Goal: Task Accomplishment & Management: Manage account settings

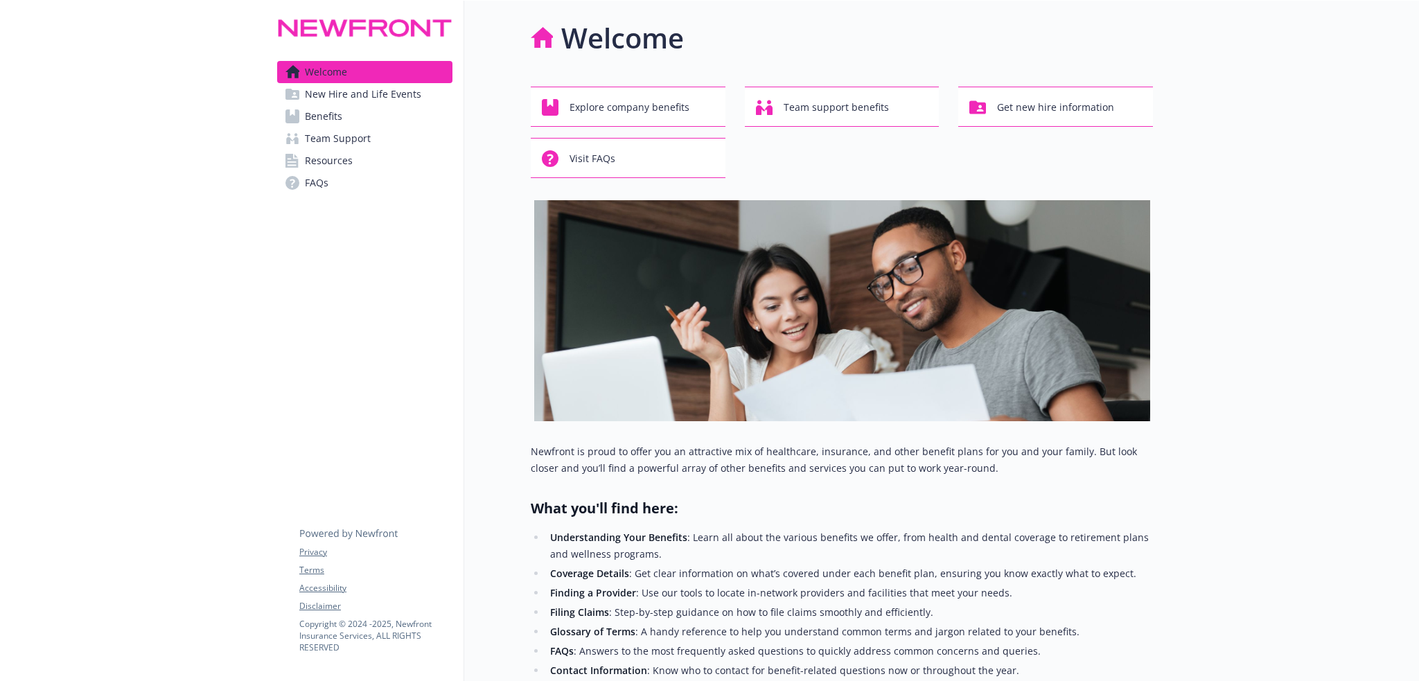
click at [336, 137] on span "Team Support" at bounding box center [338, 139] width 66 height 22
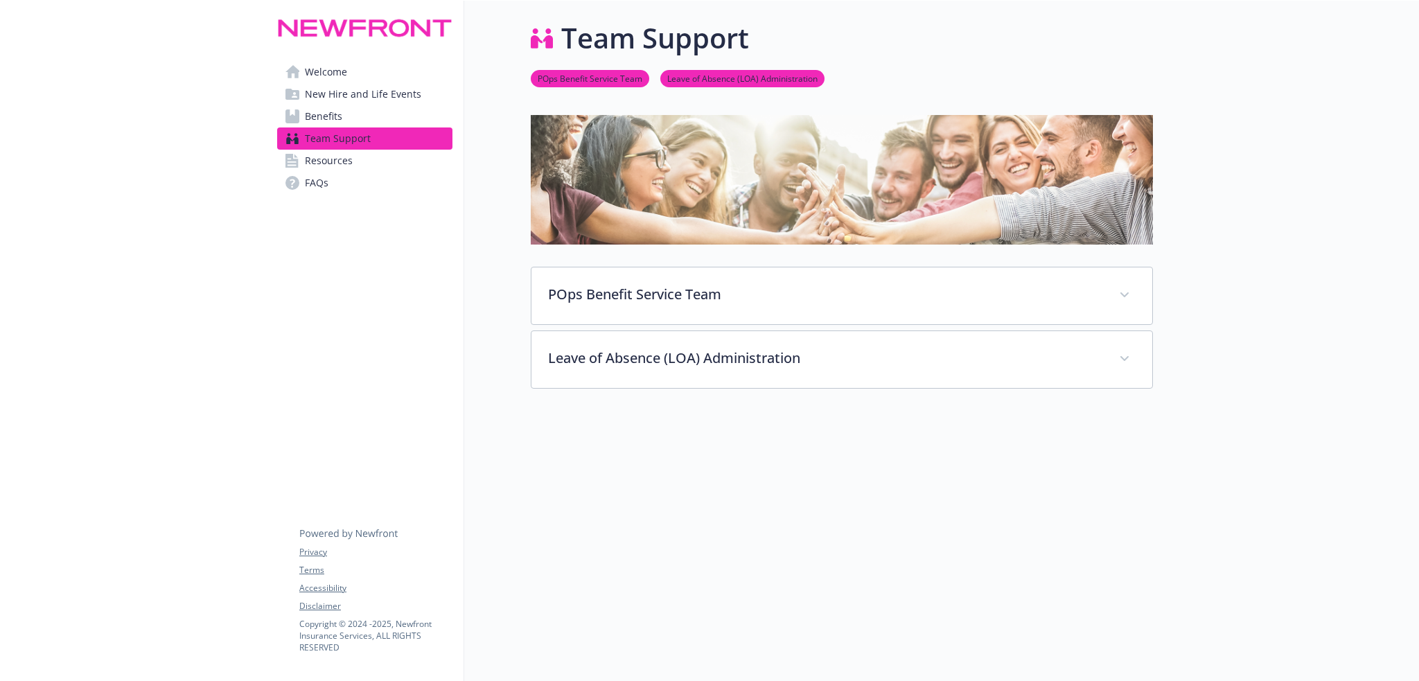
click at [333, 124] on span "Benefits" at bounding box center [323, 116] width 37 height 22
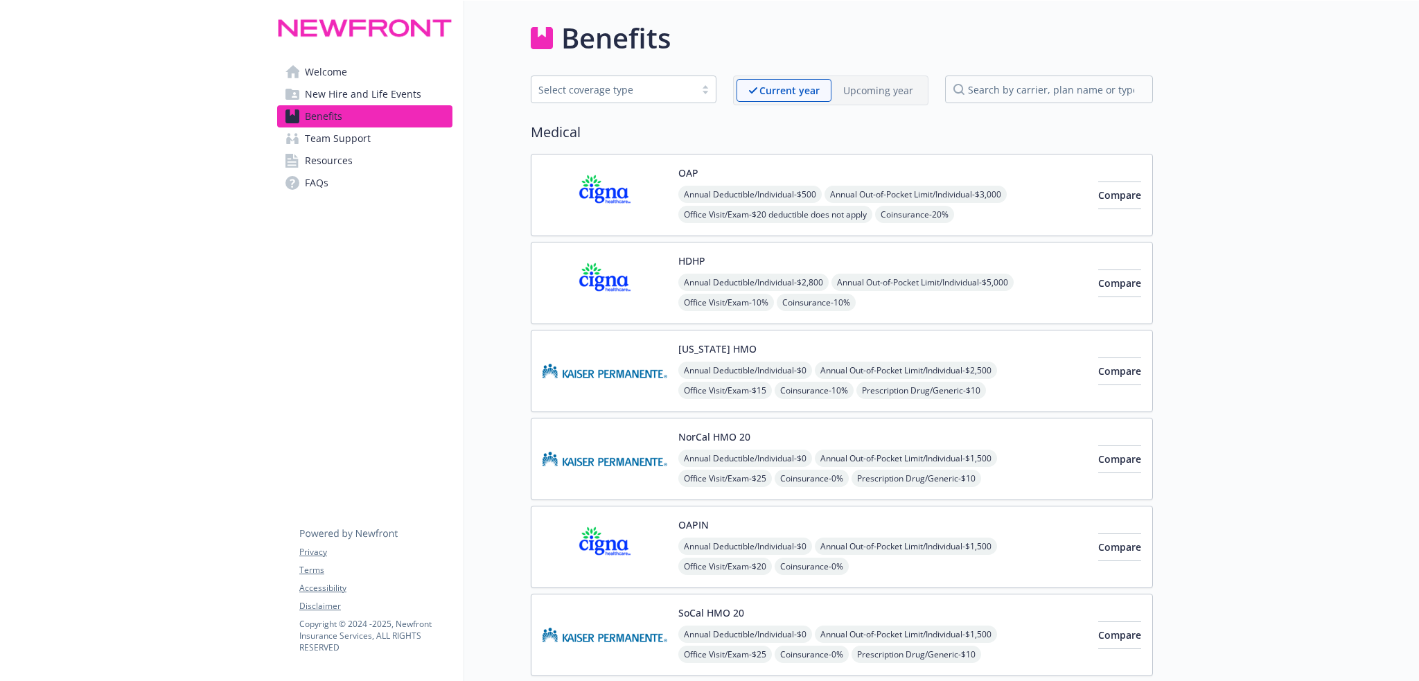
click at [344, 94] on span "New Hire and Life Events" at bounding box center [363, 94] width 116 height 22
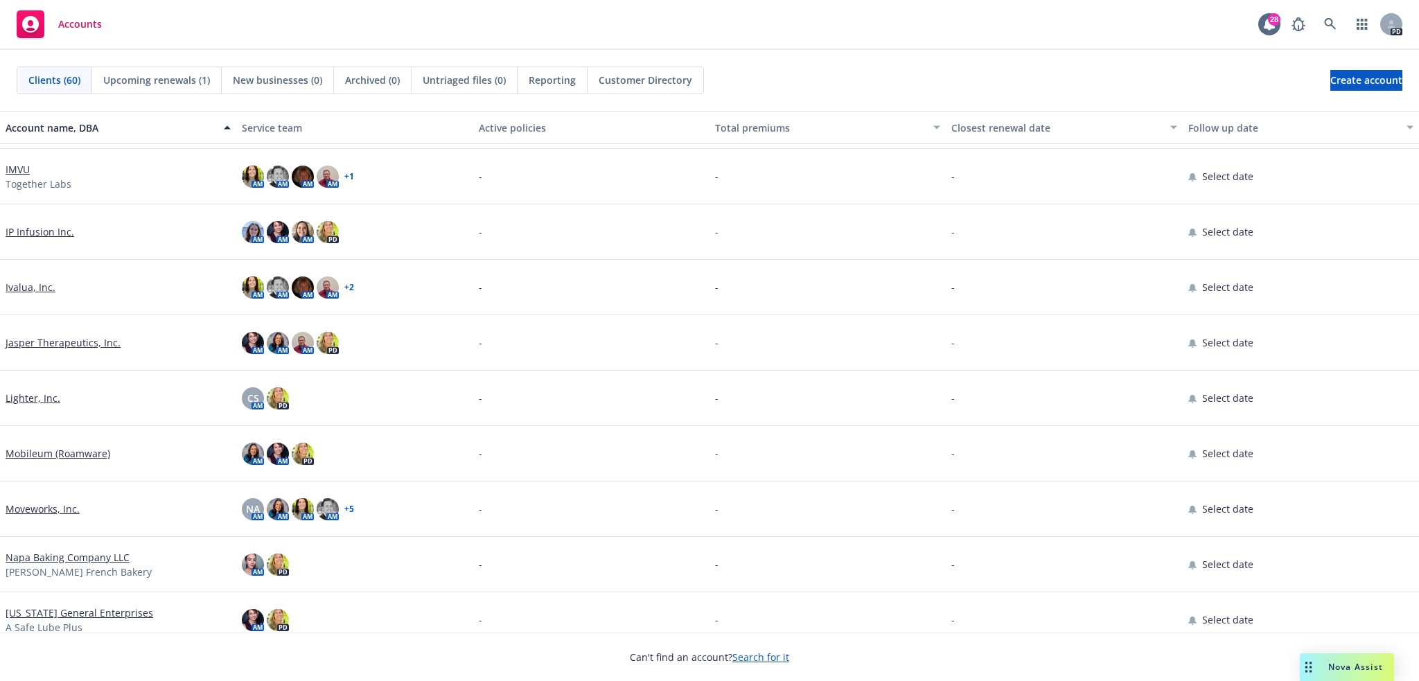
scroll to position [1017, 0]
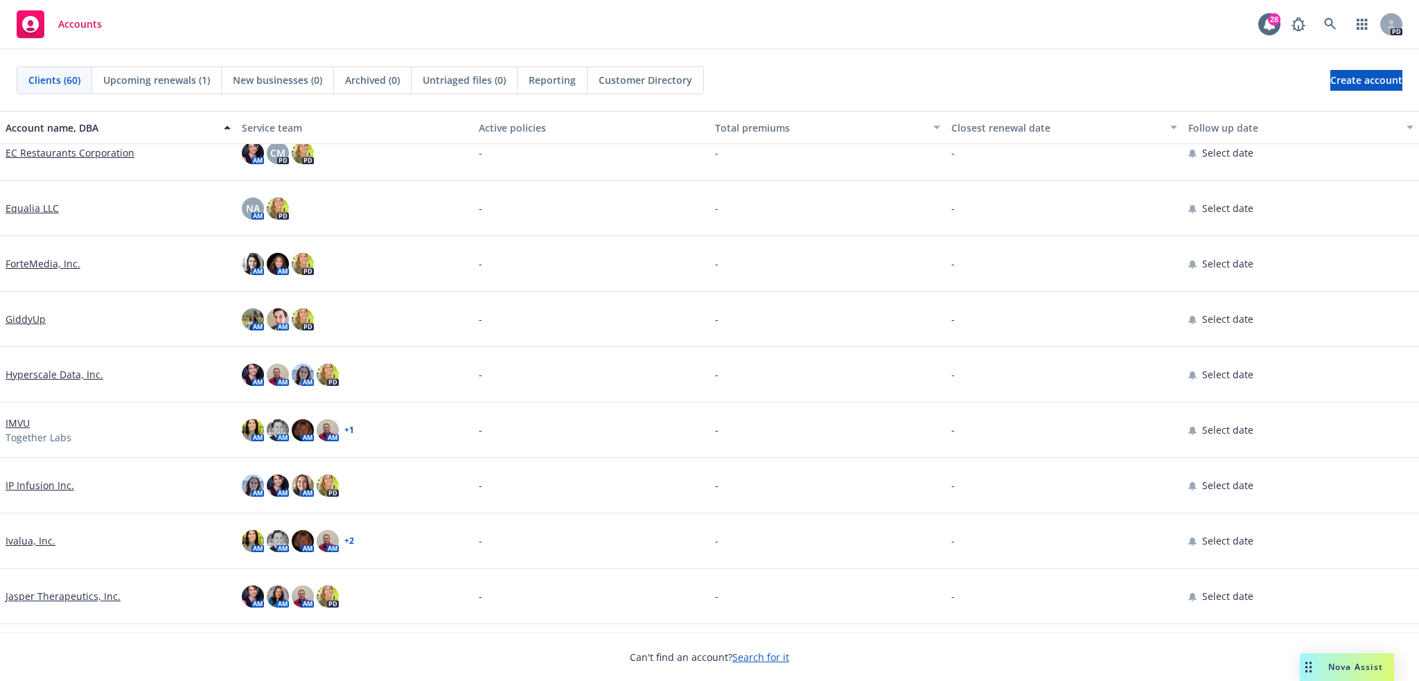
click at [30, 544] on link "Ivalua, Inc." at bounding box center [31, 541] width 50 height 15
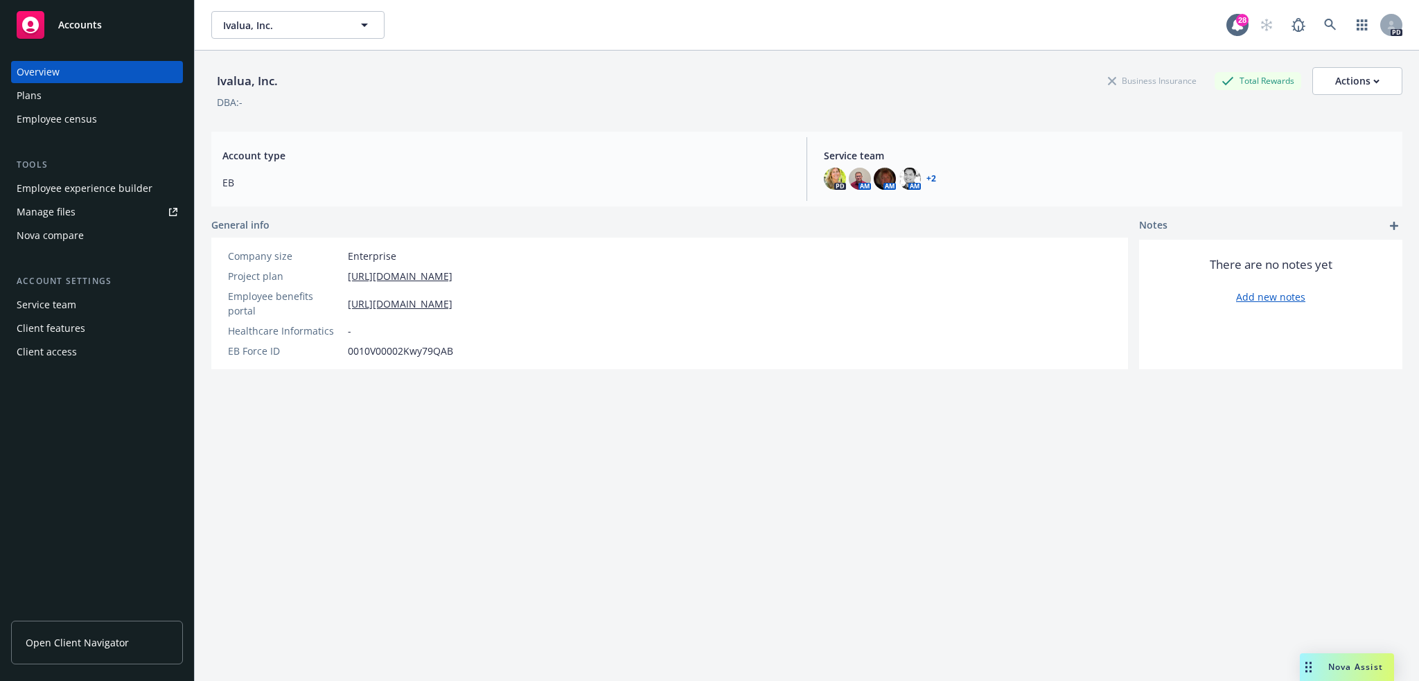
click at [470, 344] on div "Company size Enterprise Project plan https://docs.google.com/spreadsheets/d/1UW…" at bounding box center [340, 304] width 258 height 132
click at [76, 95] on div "Plans" at bounding box center [97, 96] width 161 height 22
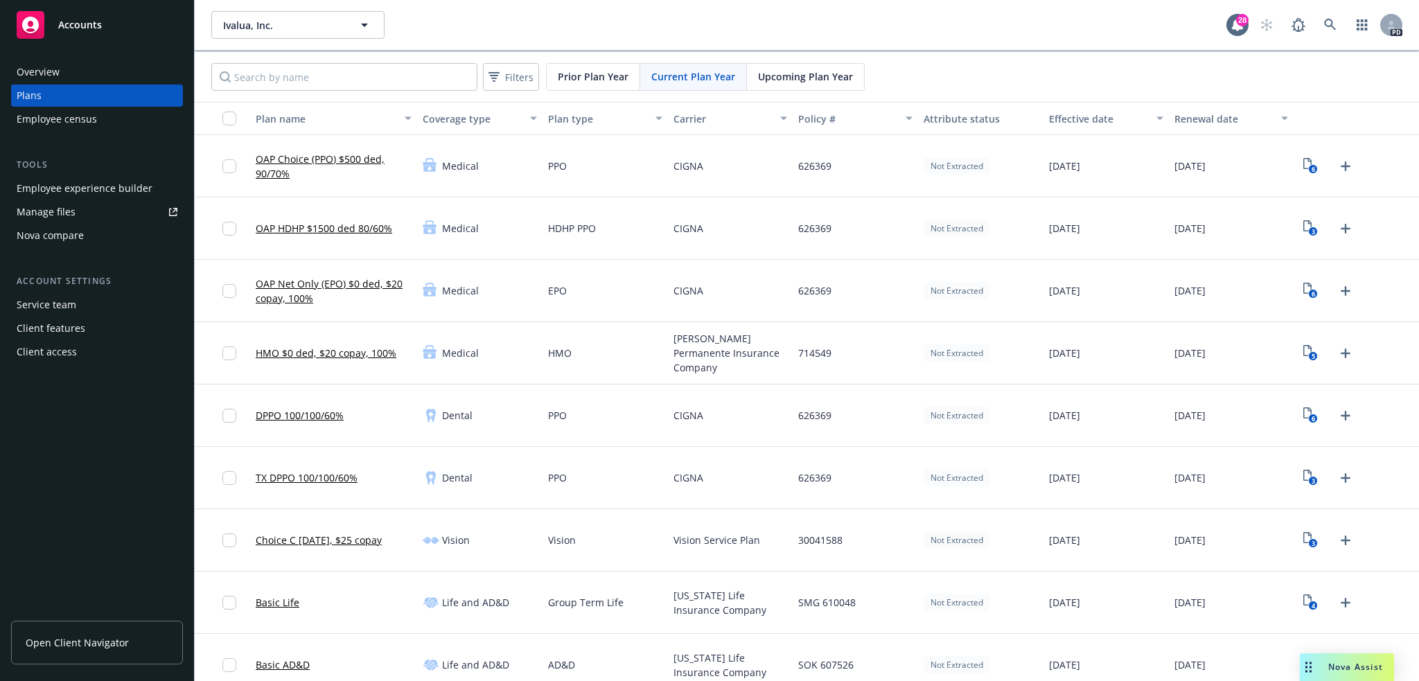
click at [91, 120] on div "Employee census" at bounding box center [57, 119] width 80 height 22
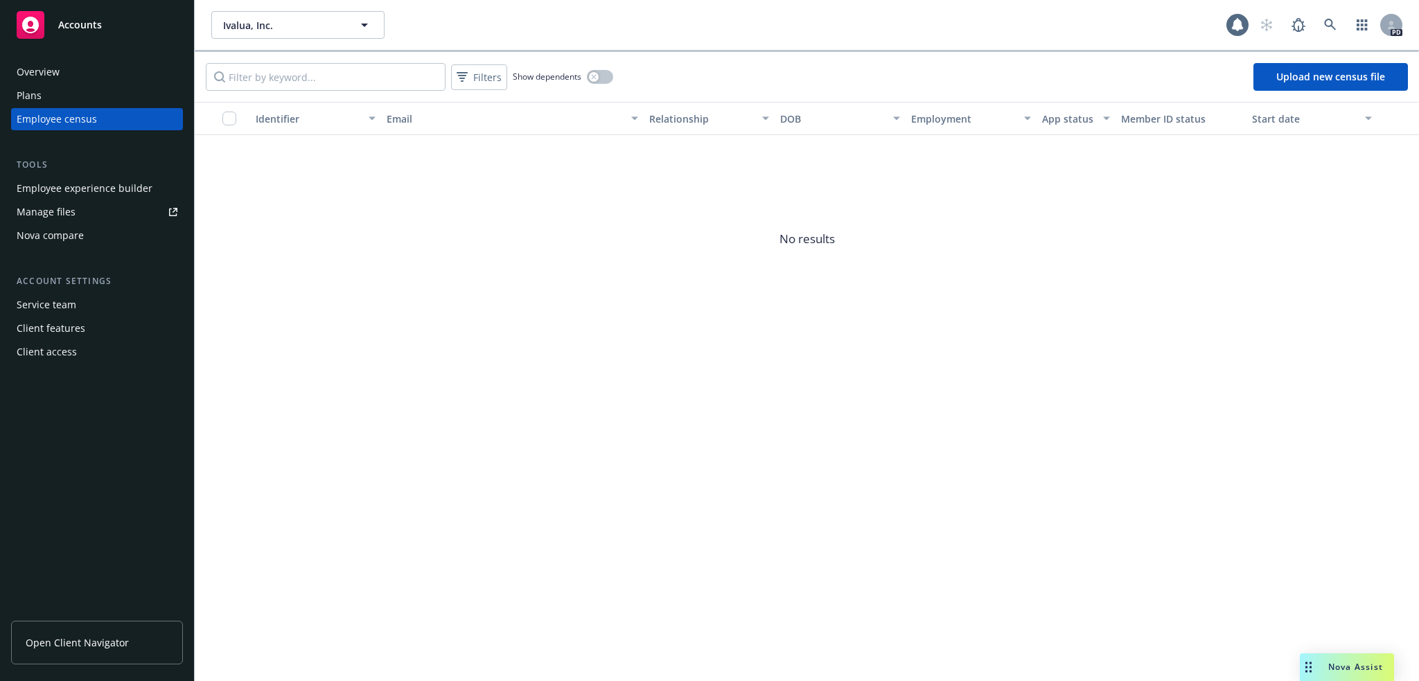
click at [96, 183] on div "Employee experience builder" at bounding box center [85, 188] width 136 height 22
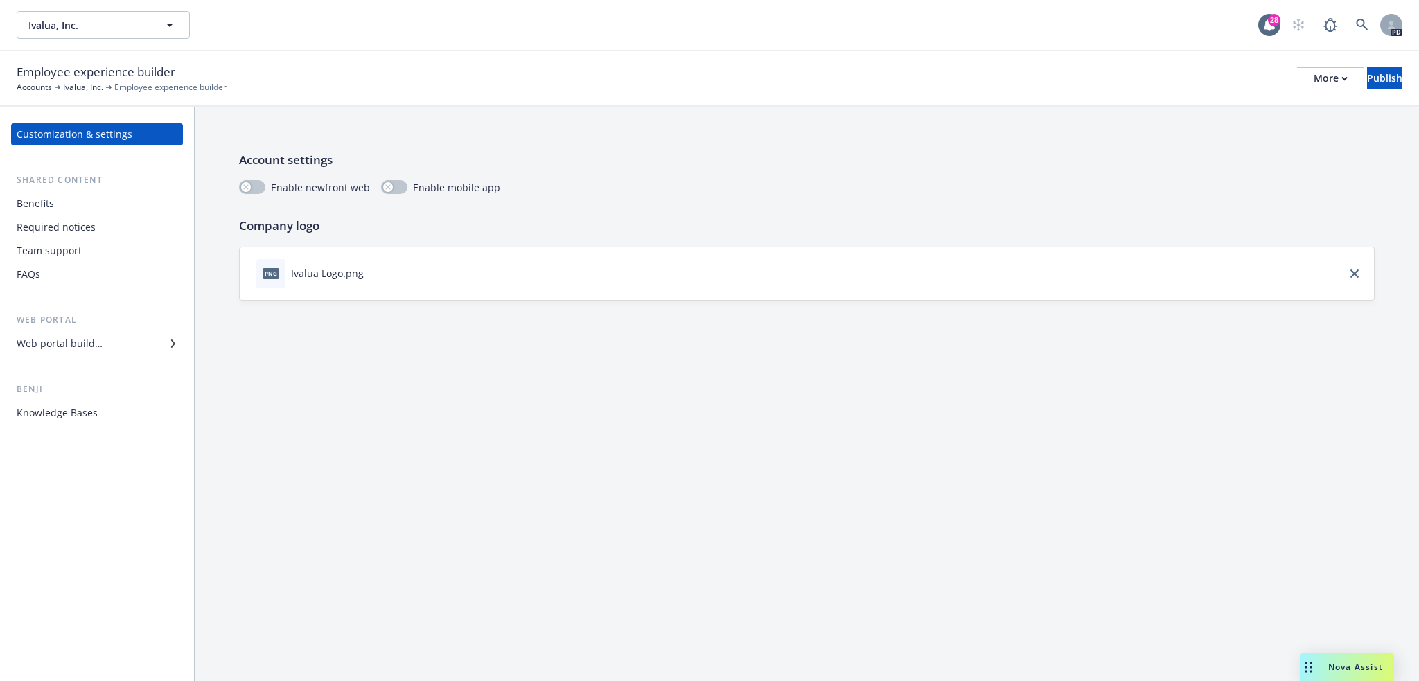
click at [109, 248] on div "Team support" at bounding box center [97, 251] width 161 height 22
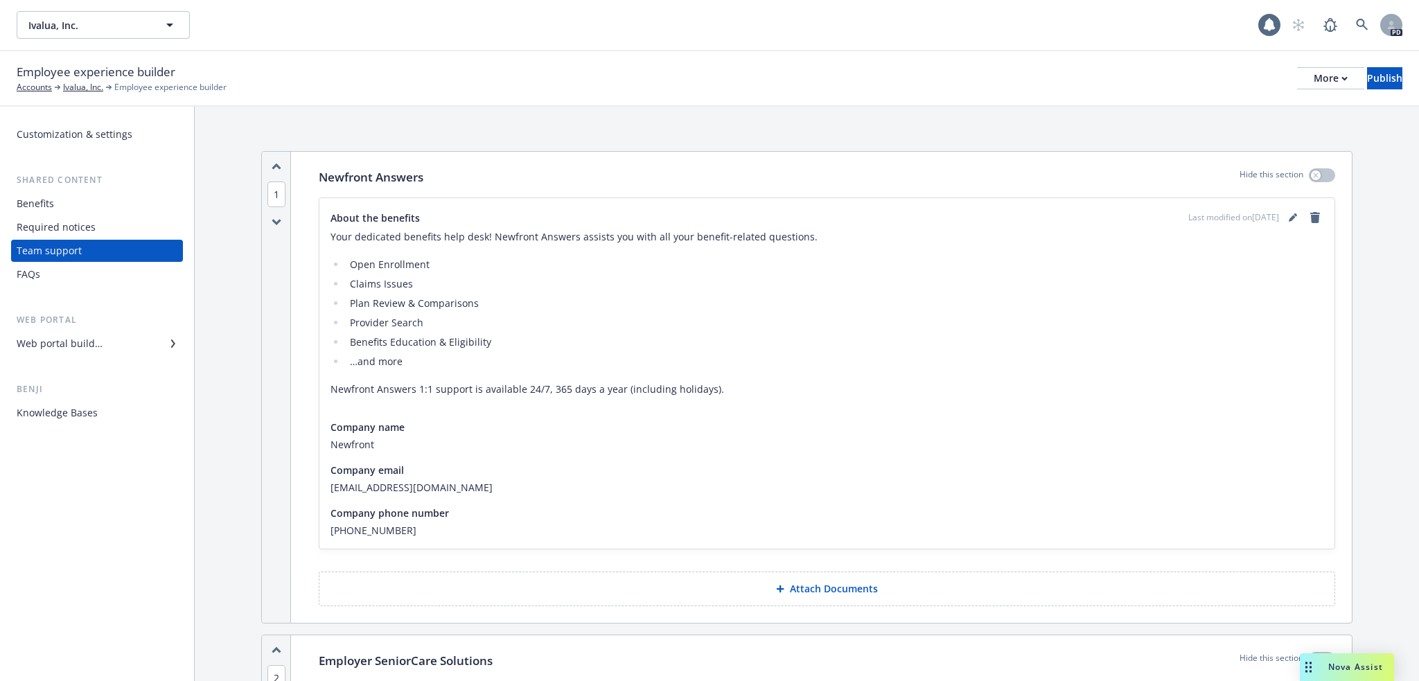
scroll to position [254, 0]
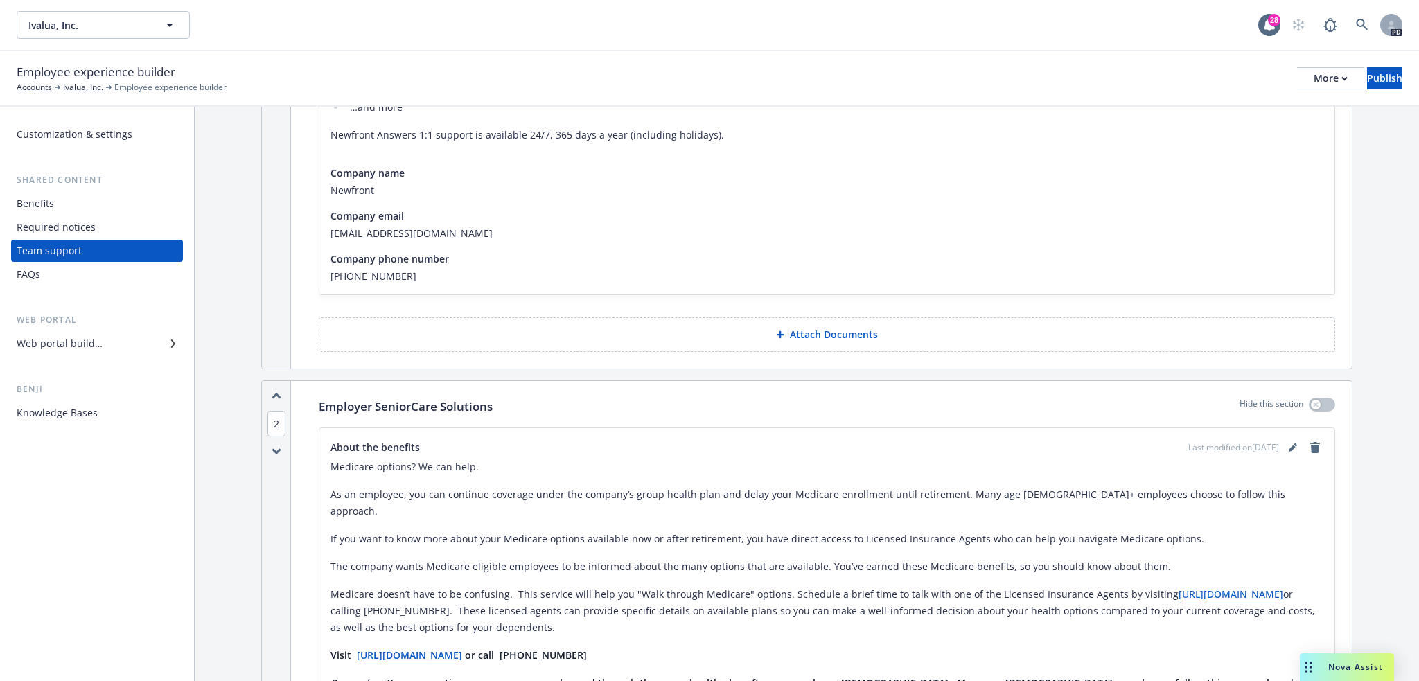
click at [94, 209] on div "Benefits" at bounding box center [97, 204] width 161 height 22
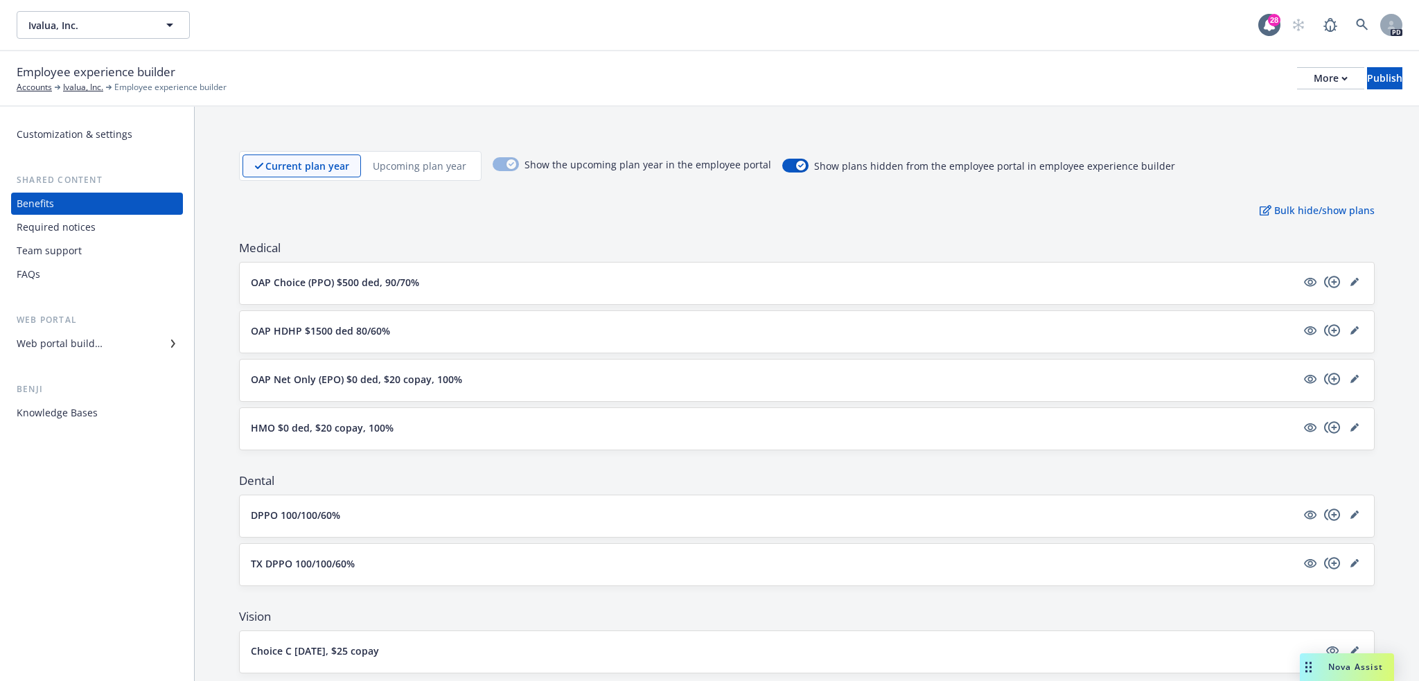
click at [606, 277] on button "OAP Choice (PPO) $500 ded, 90/70%" at bounding box center [774, 282] width 1046 height 15
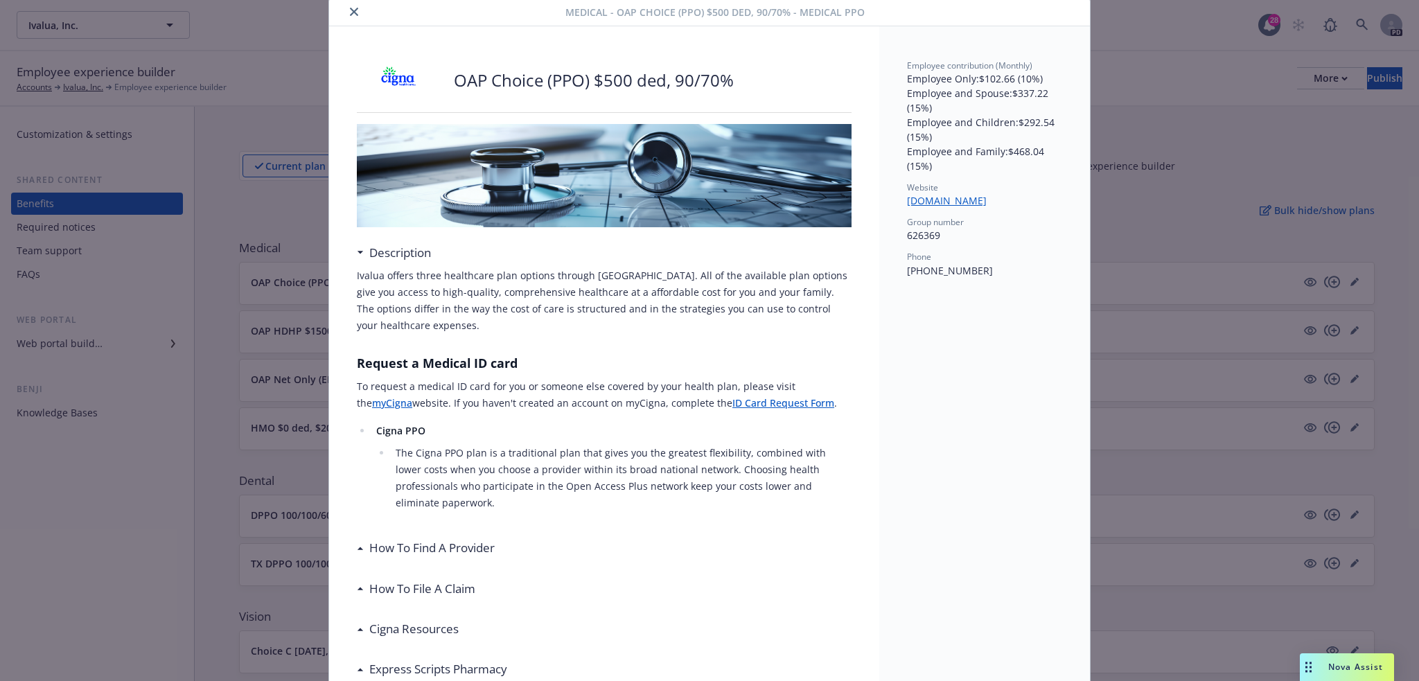
scroll to position [42, 0]
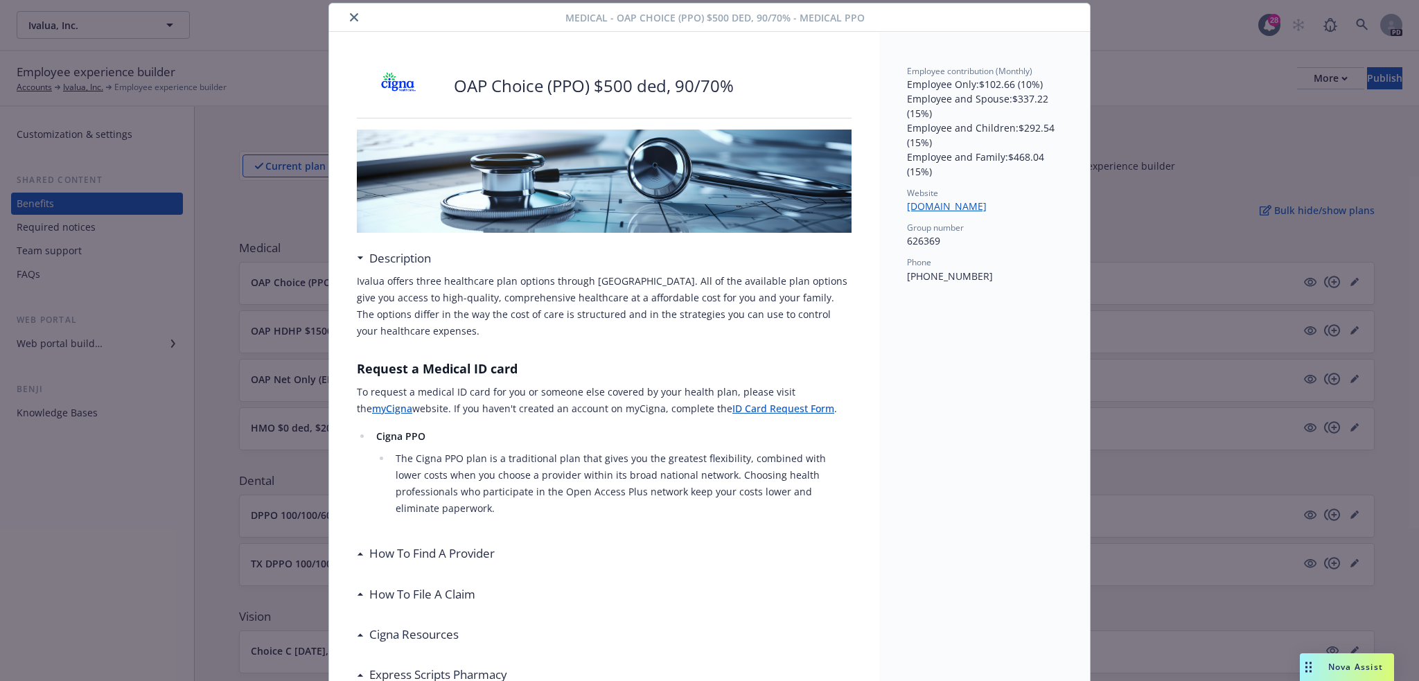
click at [356, 19] on button "close" at bounding box center [354, 17] width 17 height 17
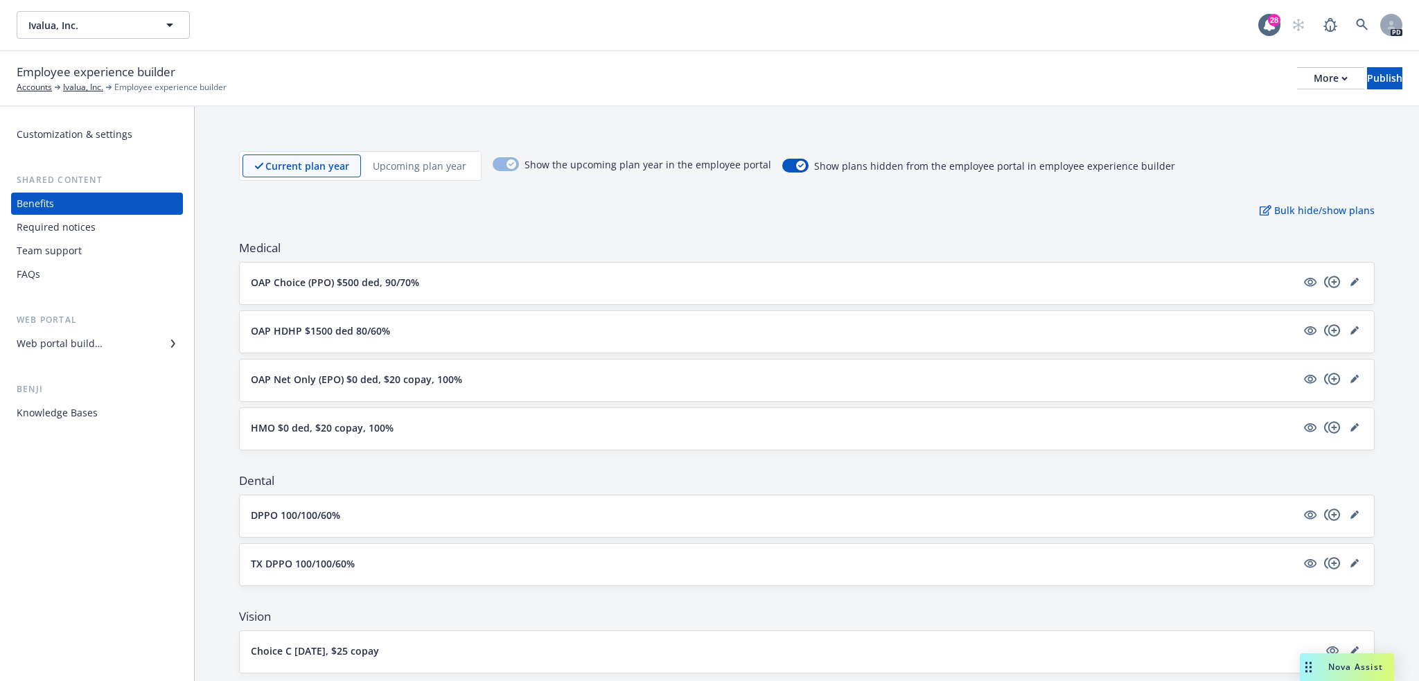
click at [88, 340] on div "Web portal builder" at bounding box center [60, 344] width 86 height 22
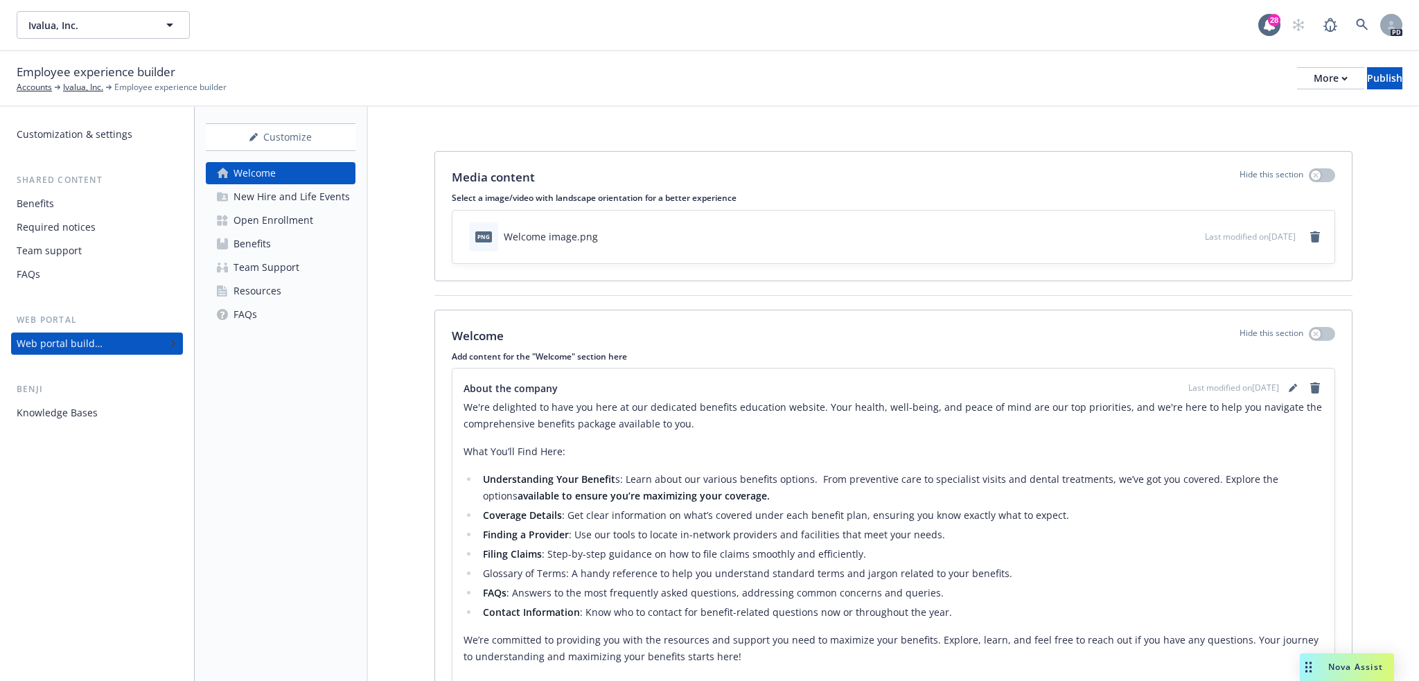
drag, startPoint x: 282, startPoint y: 239, endPoint x: 299, endPoint y: 244, distance: 17.3
click at [283, 240] on link "Benefits" at bounding box center [281, 244] width 150 height 22
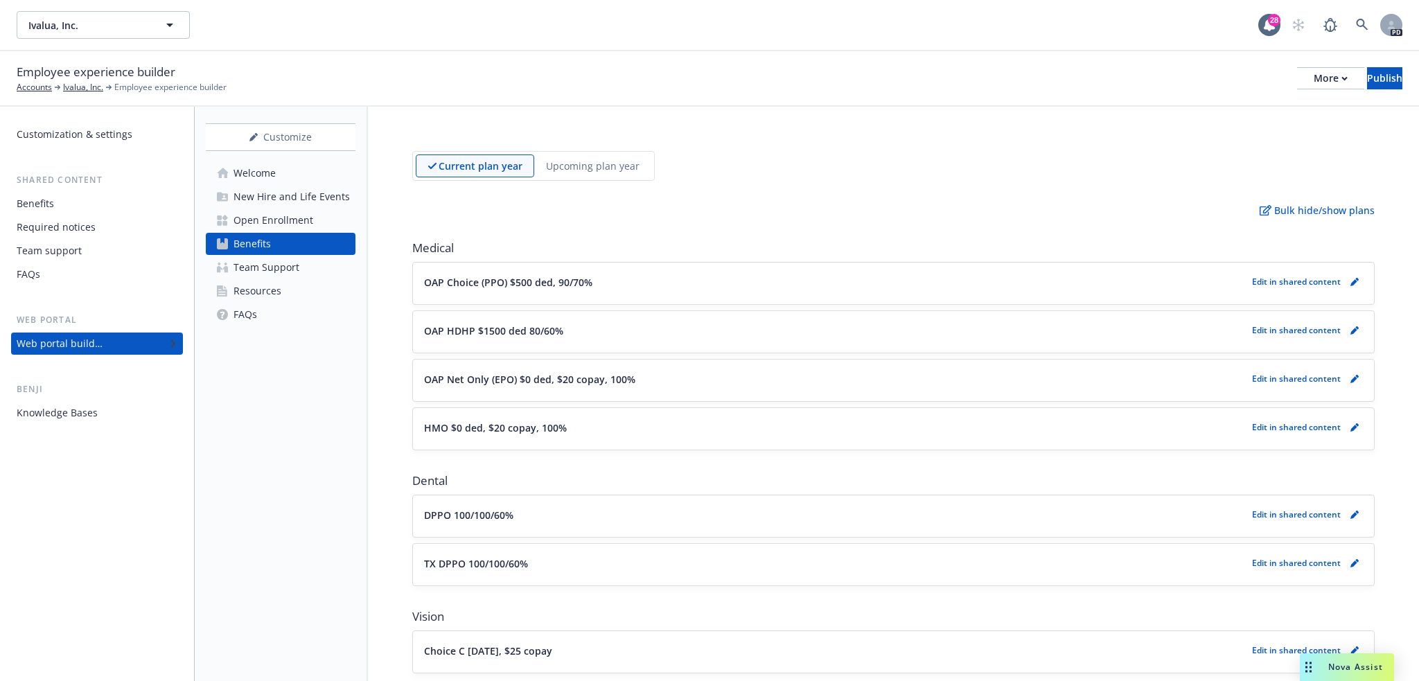
click at [1136, 281] on button "OAP Choice (PPO) $500 ded, 90/70%" at bounding box center [835, 282] width 823 height 15
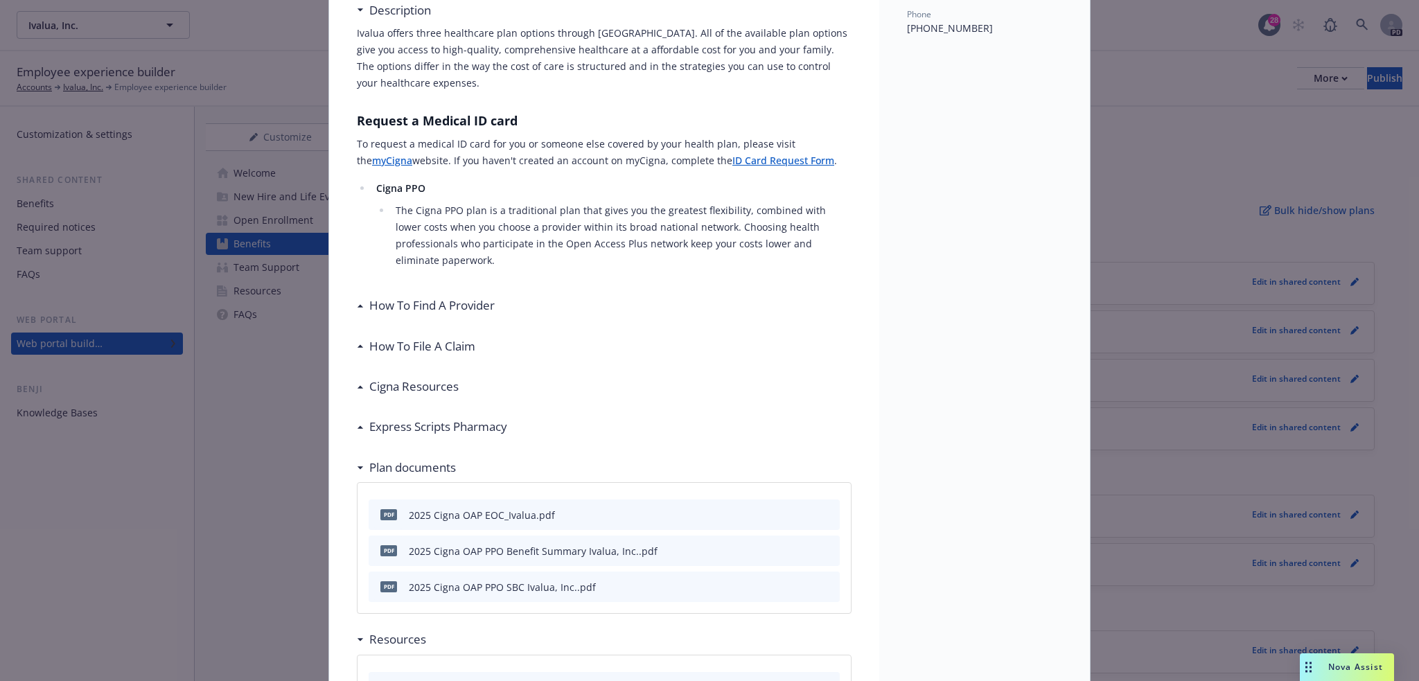
scroll to position [296, 0]
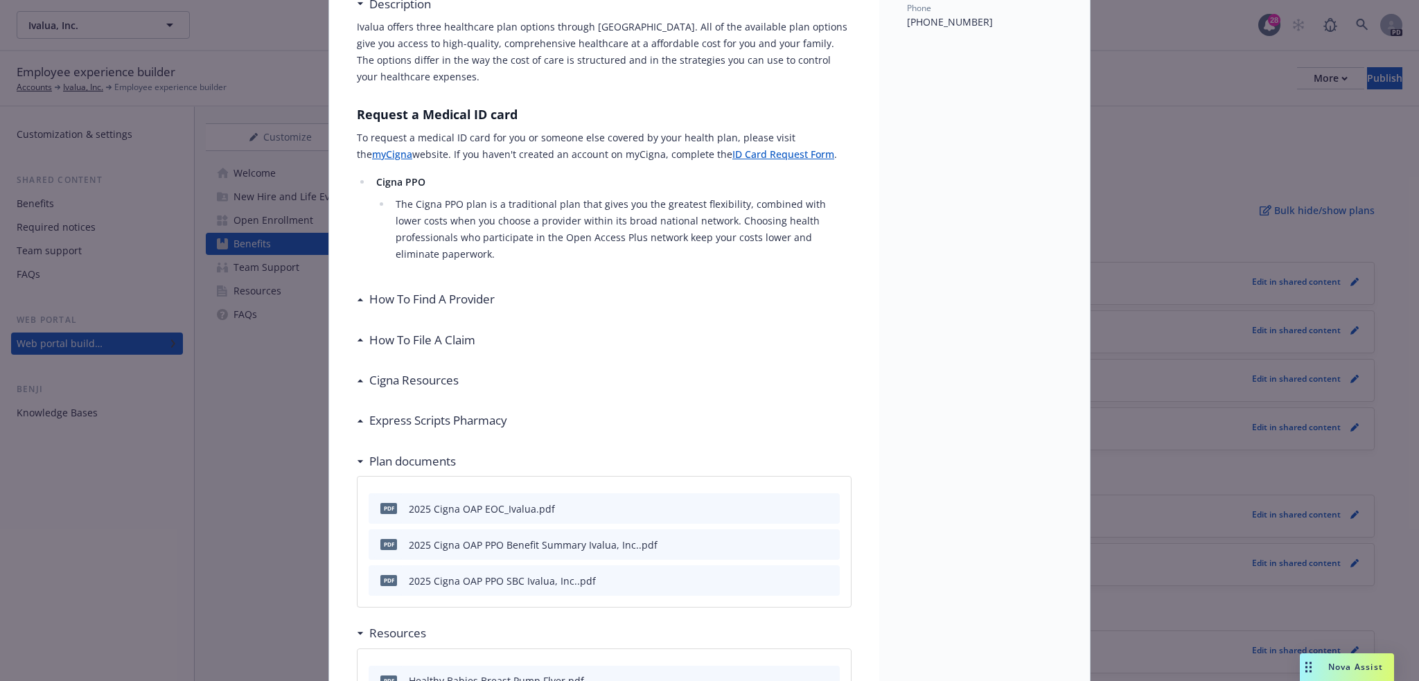
click at [424, 290] on h3 "How To Find A Provider" at bounding box center [431, 299] width 125 height 18
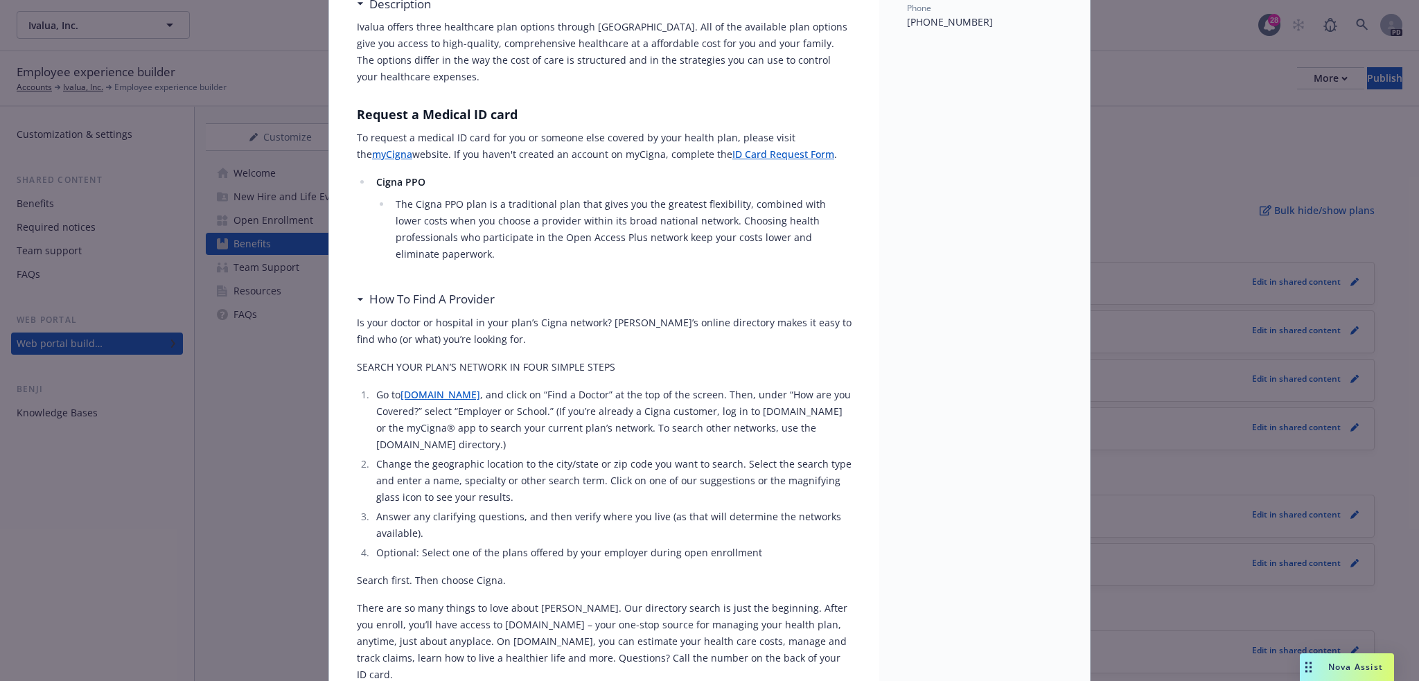
scroll to position [550, 0]
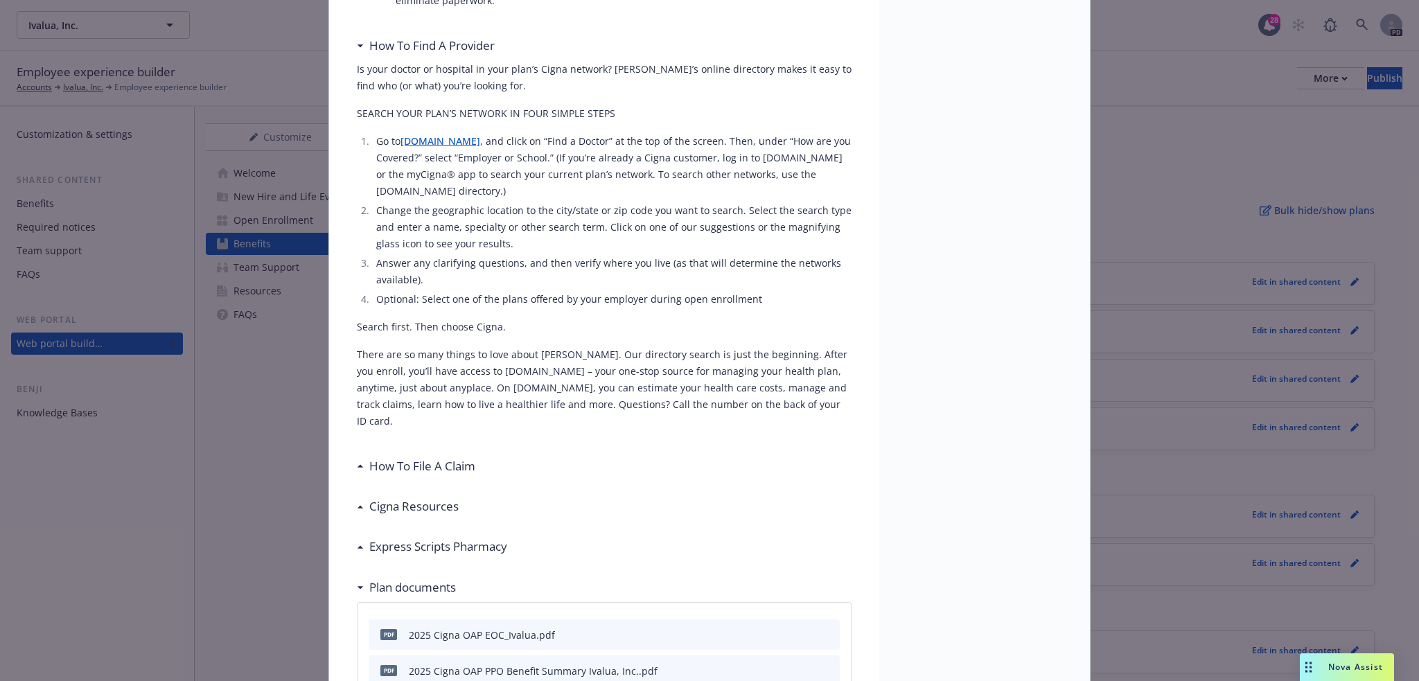
click at [466, 457] on h3 "How To File A Claim" at bounding box center [422, 466] width 106 height 18
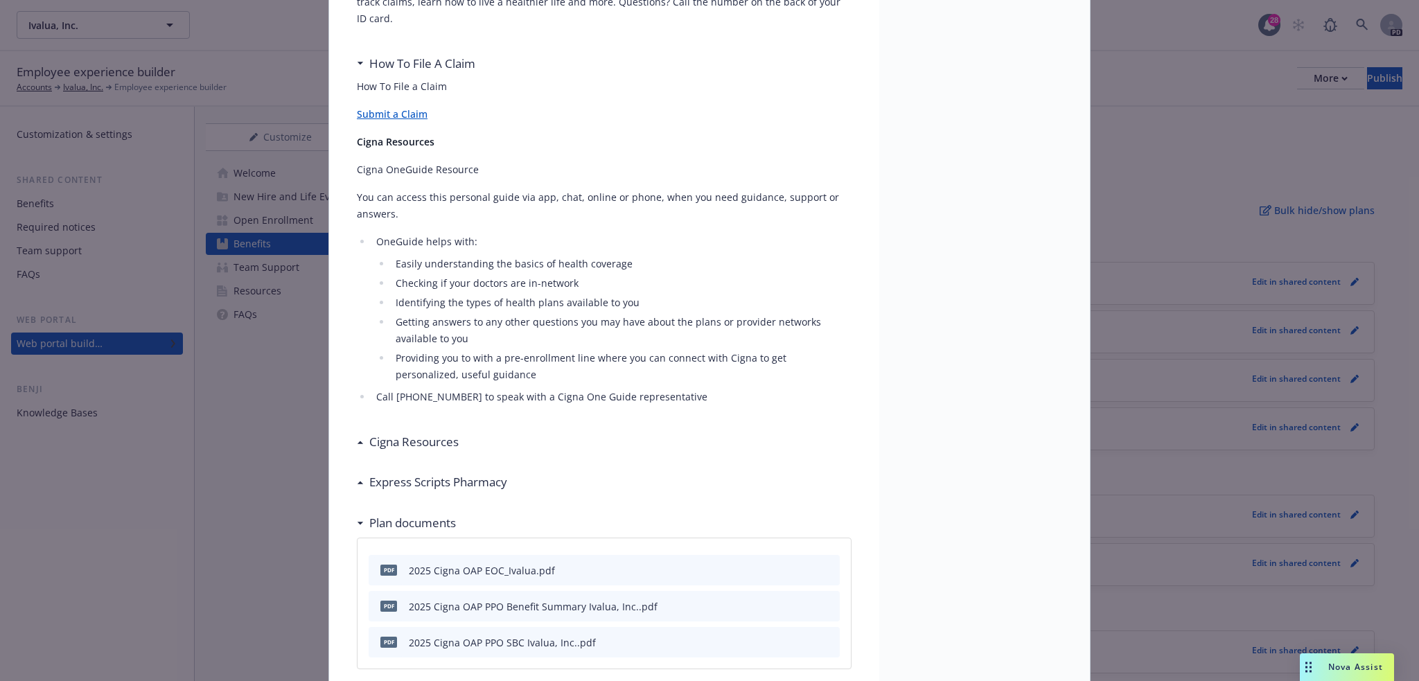
scroll to position [1058, 0]
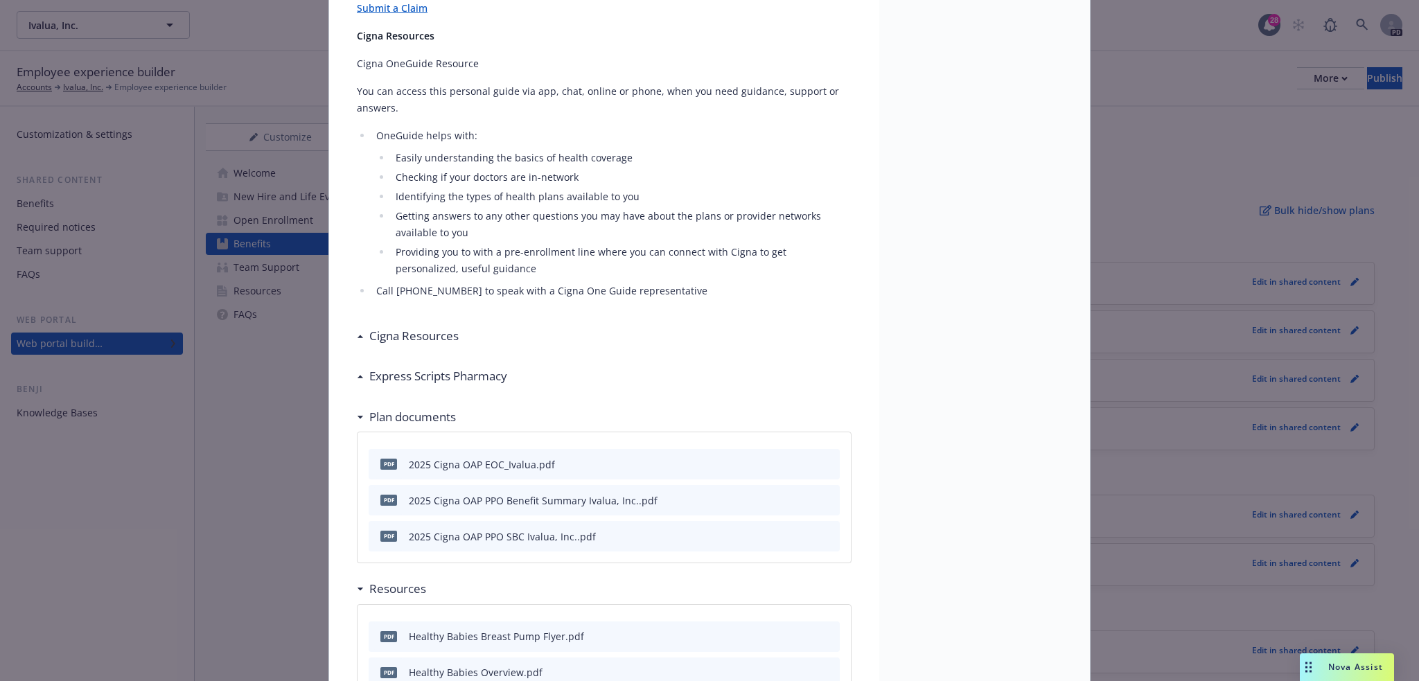
click at [399, 327] on h3 "Cigna Resources" at bounding box center [413, 336] width 89 height 18
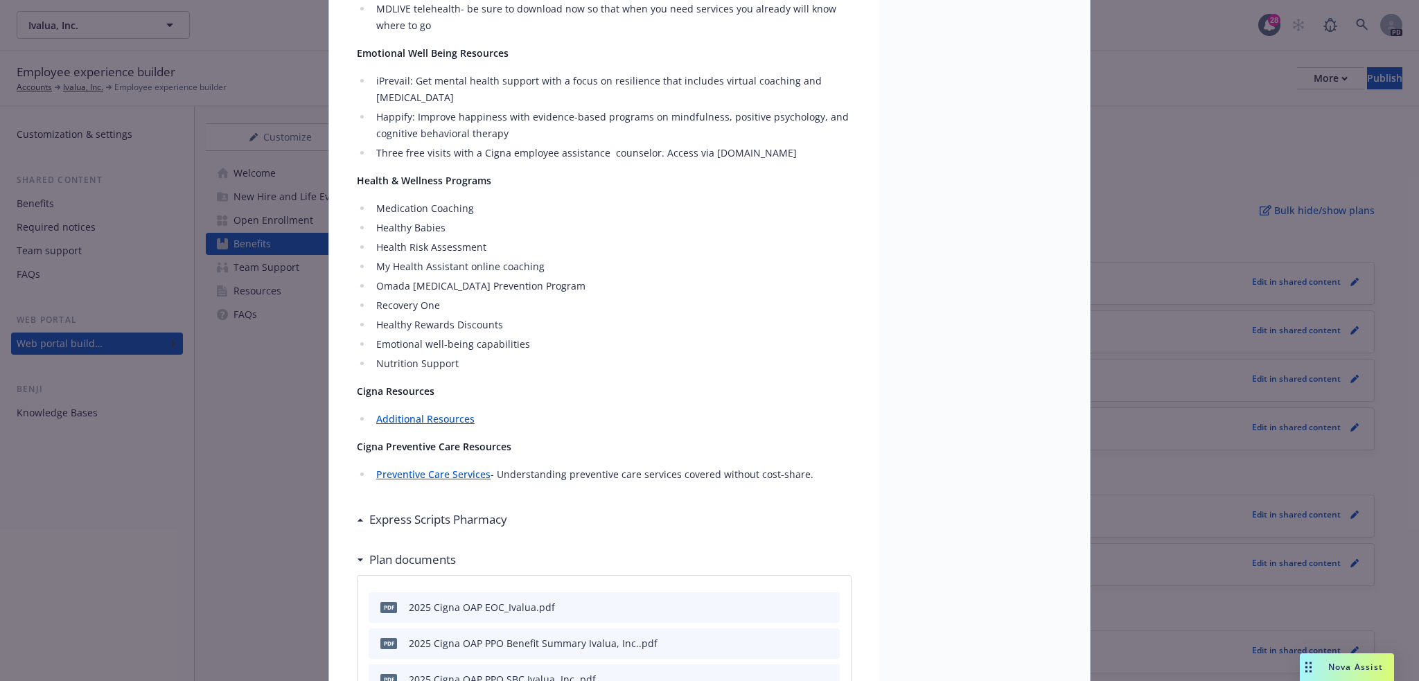
scroll to position [2329, 0]
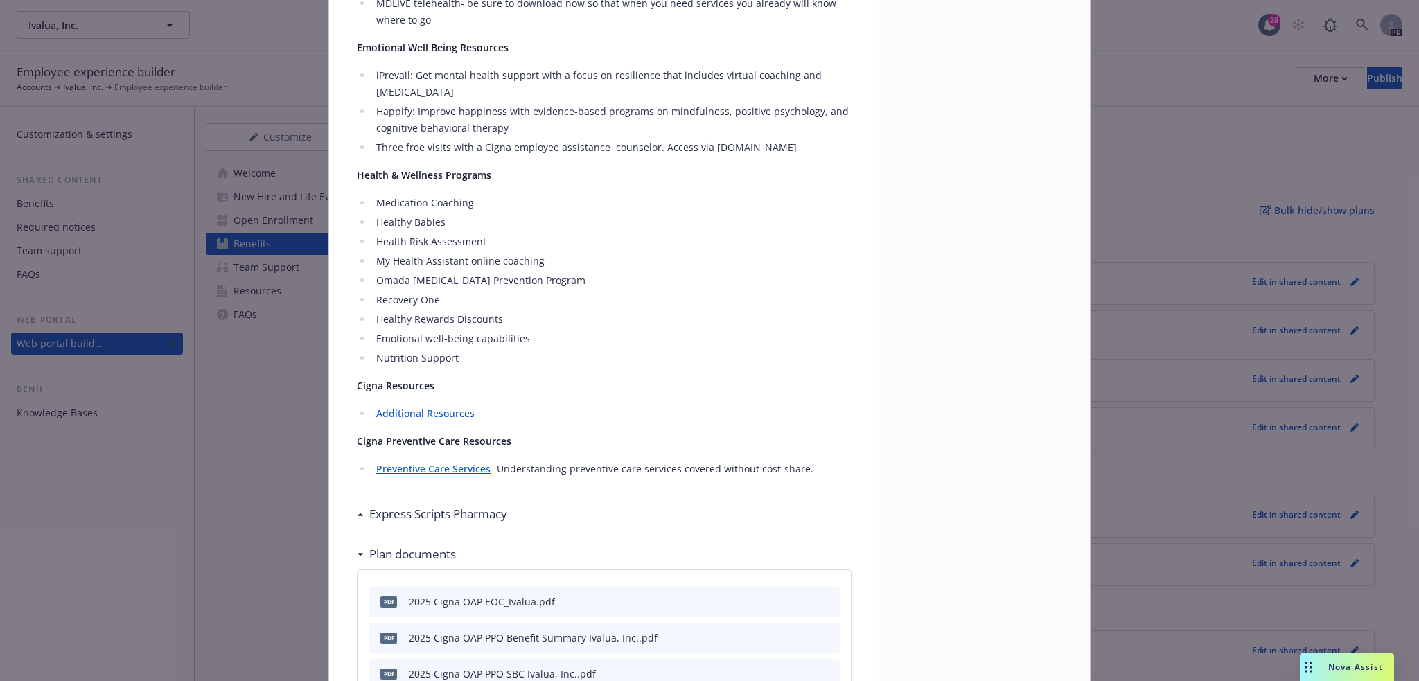
click at [474, 505] on h3 "Express Scripts Pharmacy" at bounding box center [438, 514] width 138 height 18
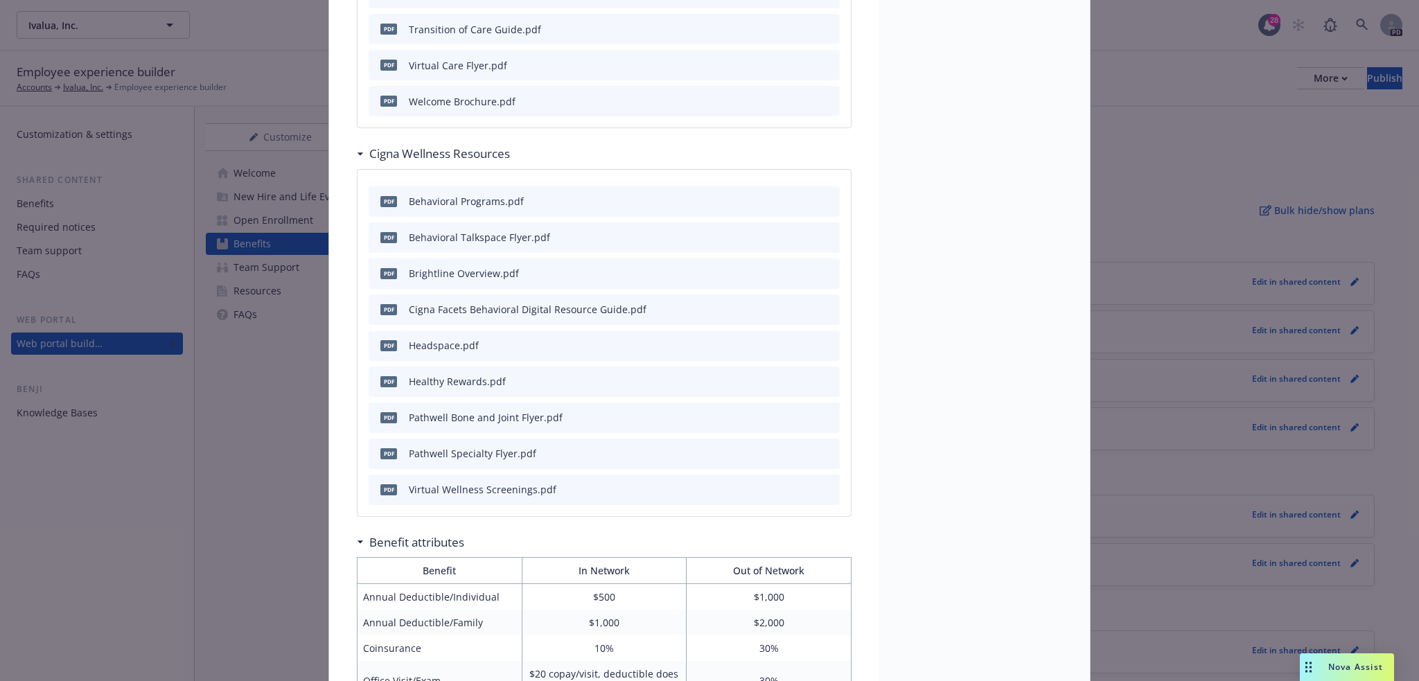
scroll to position [3853, 0]
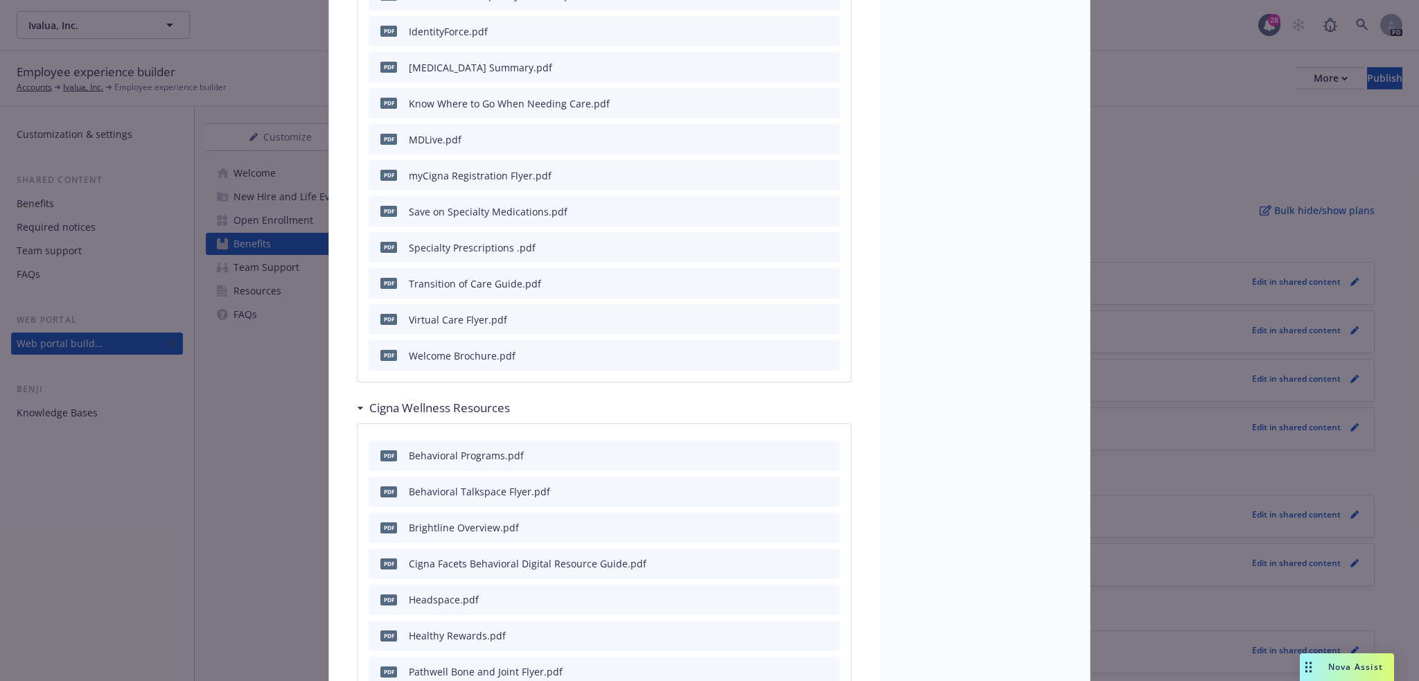
click at [409, 399] on h3 "Cigna Wellness Resources" at bounding box center [439, 408] width 141 height 18
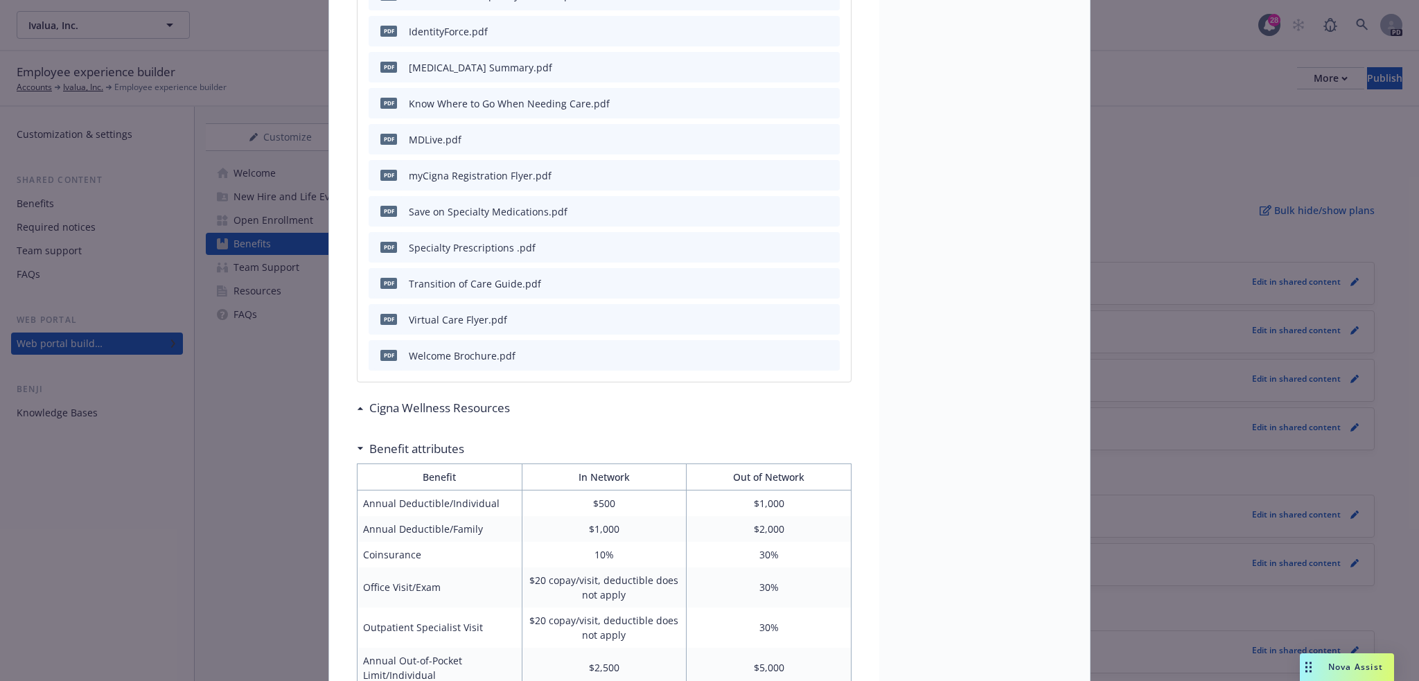
click at [409, 399] on h3 "Cigna Wellness Resources" at bounding box center [439, 408] width 141 height 18
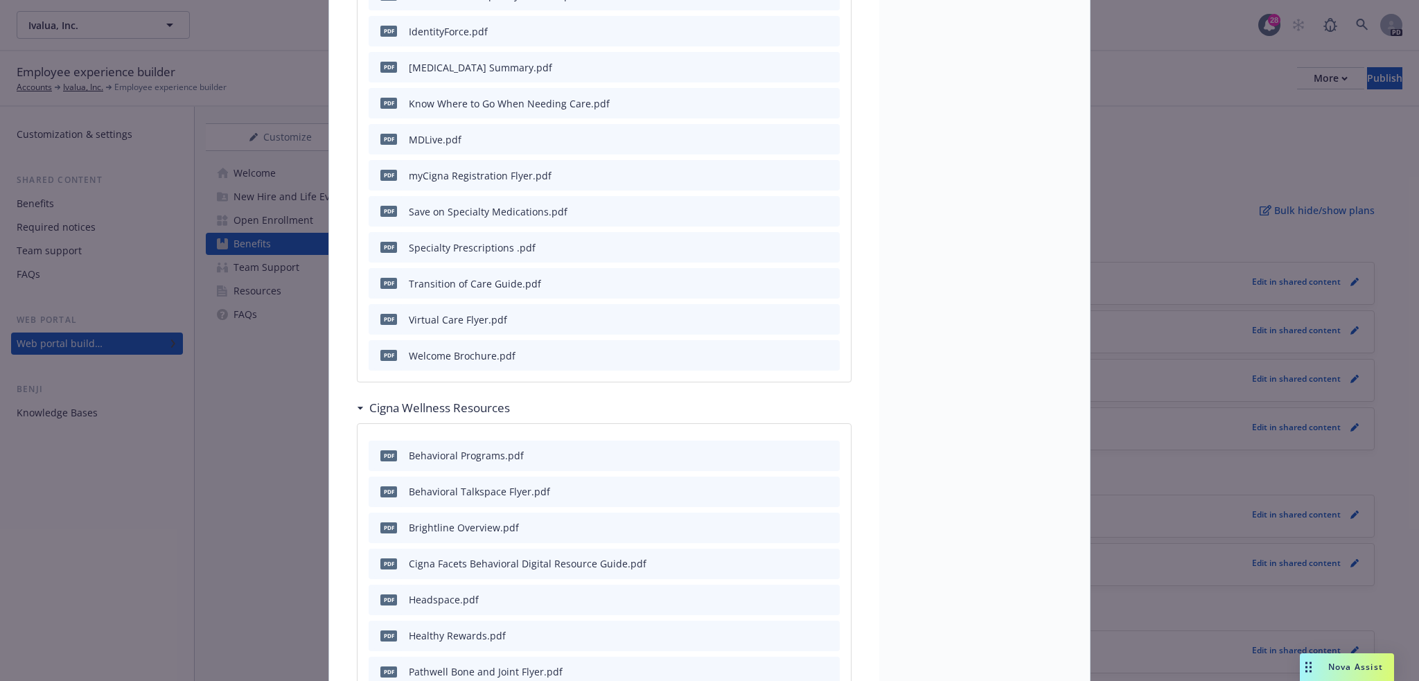
click at [1162, 244] on div "Medical - OAP Choice (PPO) $500 ded, 90/70% - Medical PPO OAP Choice (PPO) $500…" at bounding box center [709, 340] width 1419 height 681
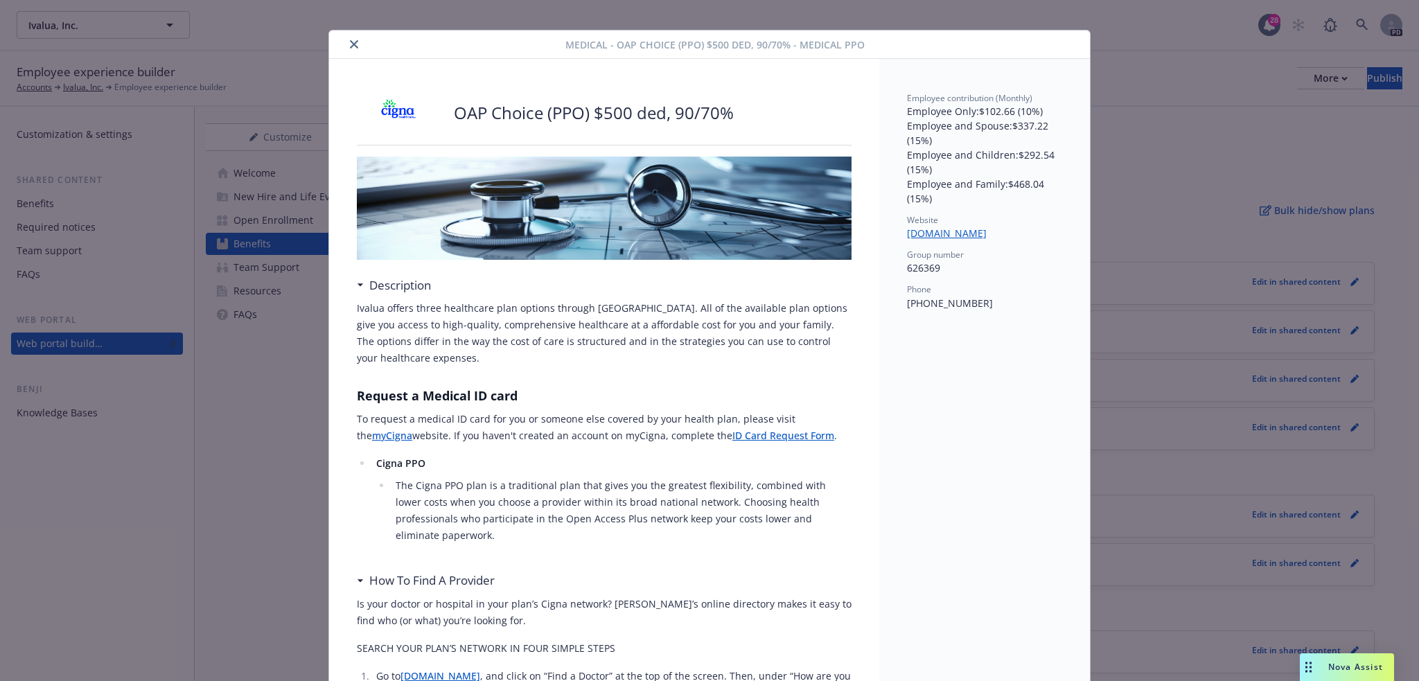
scroll to position [0, 0]
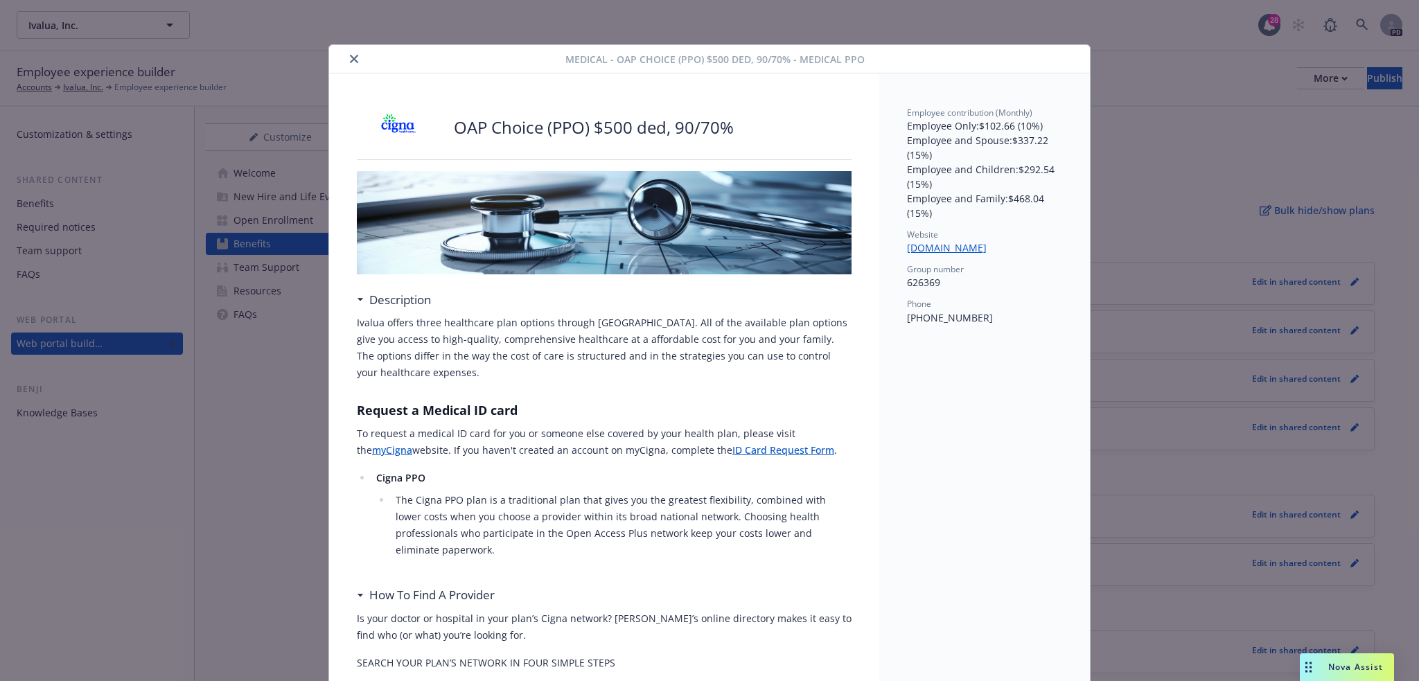
click at [350, 60] on icon "close" at bounding box center [354, 59] width 8 height 8
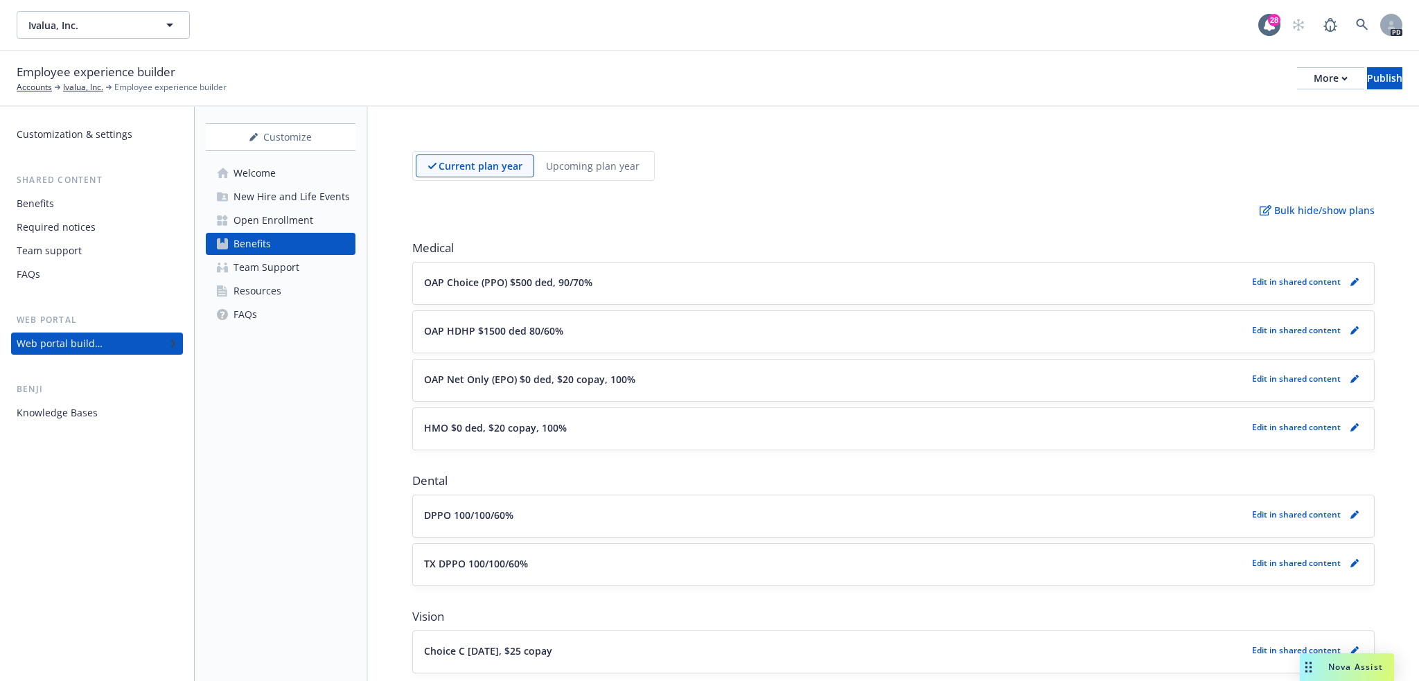
click at [602, 160] on p "Upcoming plan year" at bounding box center [593, 166] width 94 height 15
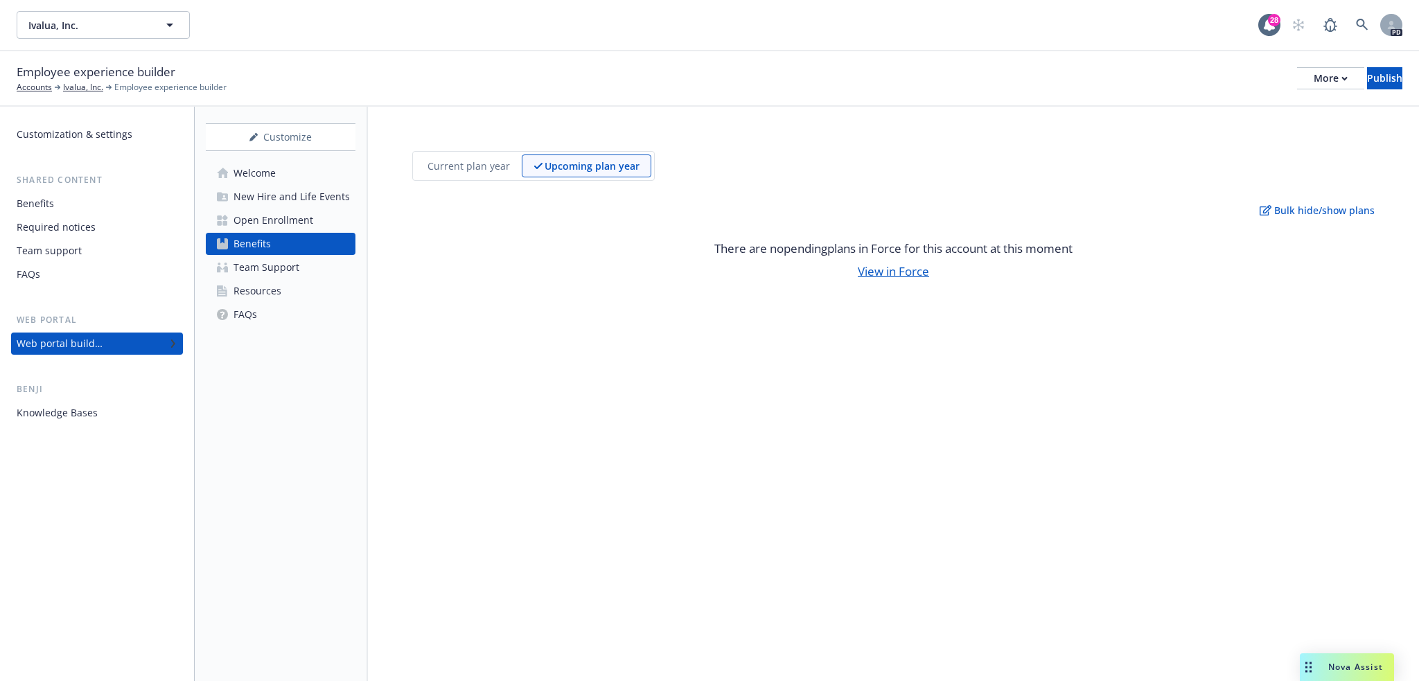
click at [467, 170] on p "Current plan year" at bounding box center [469, 166] width 82 height 15
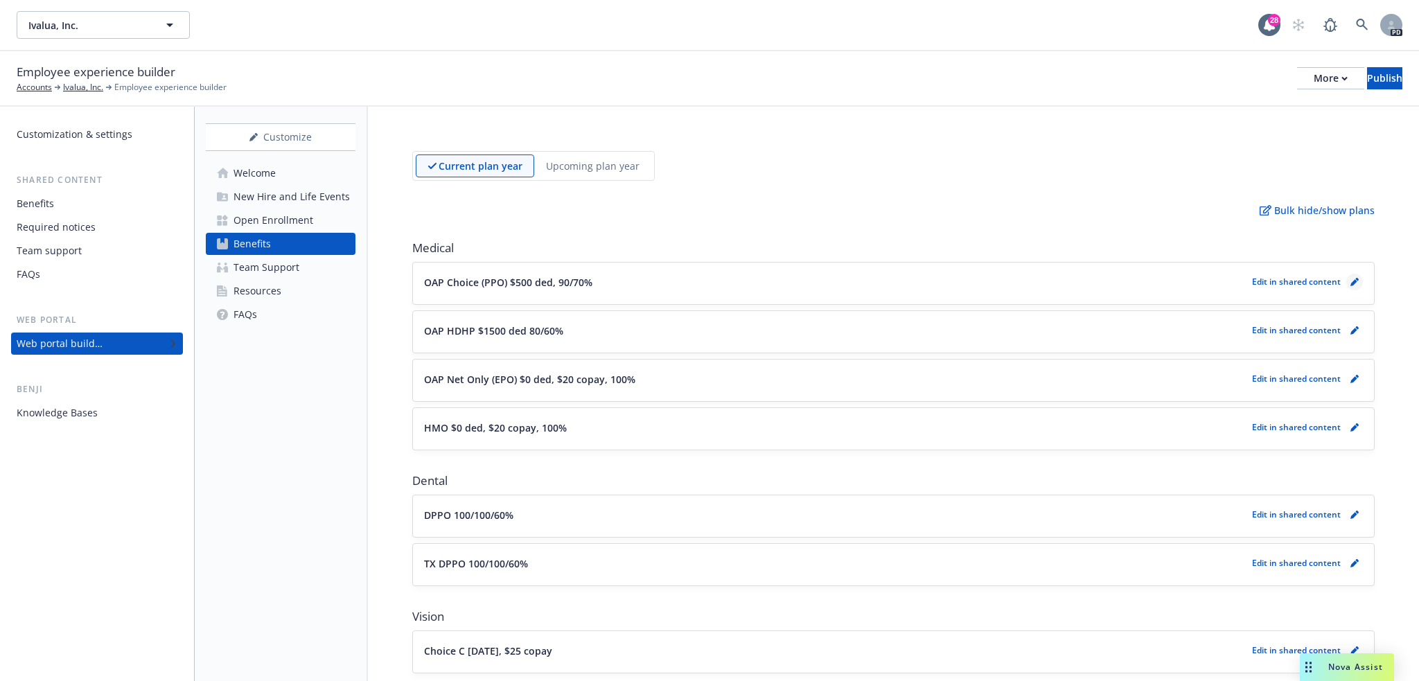
click at [1351, 283] on icon "pencil" at bounding box center [1355, 282] width 8 height 8
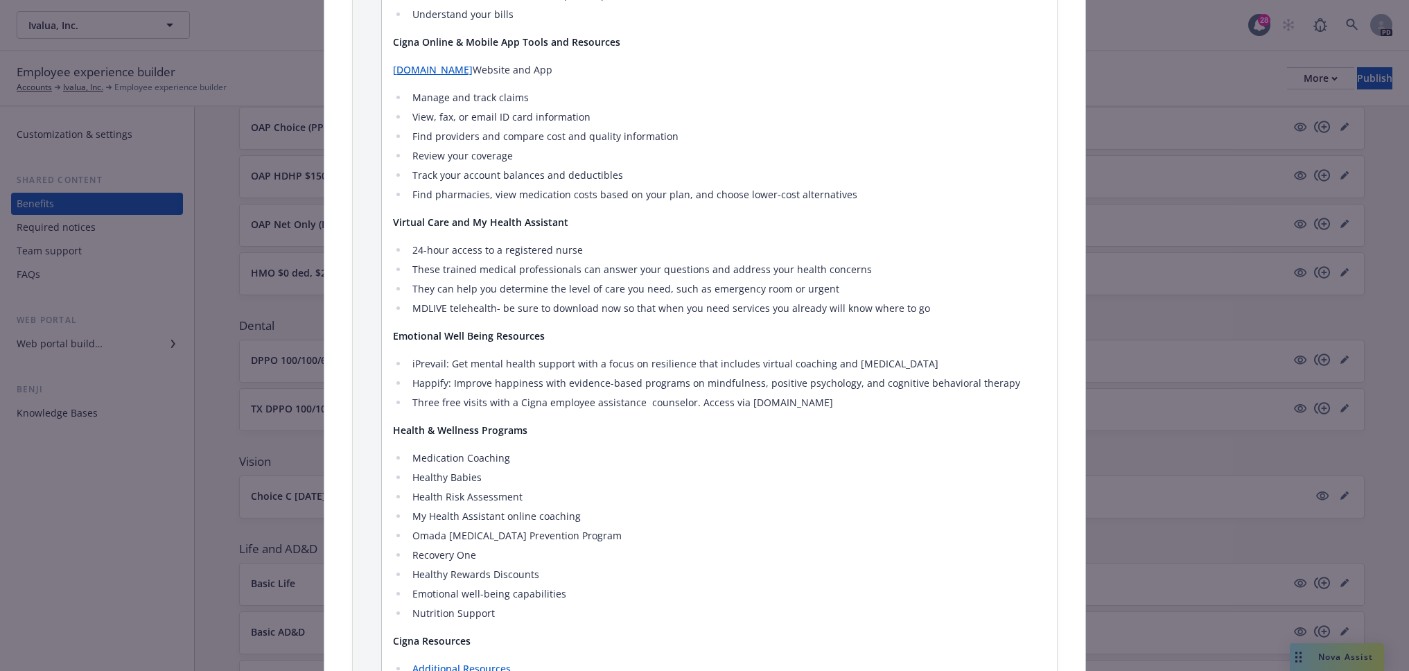
scroll to position [2074, 0]
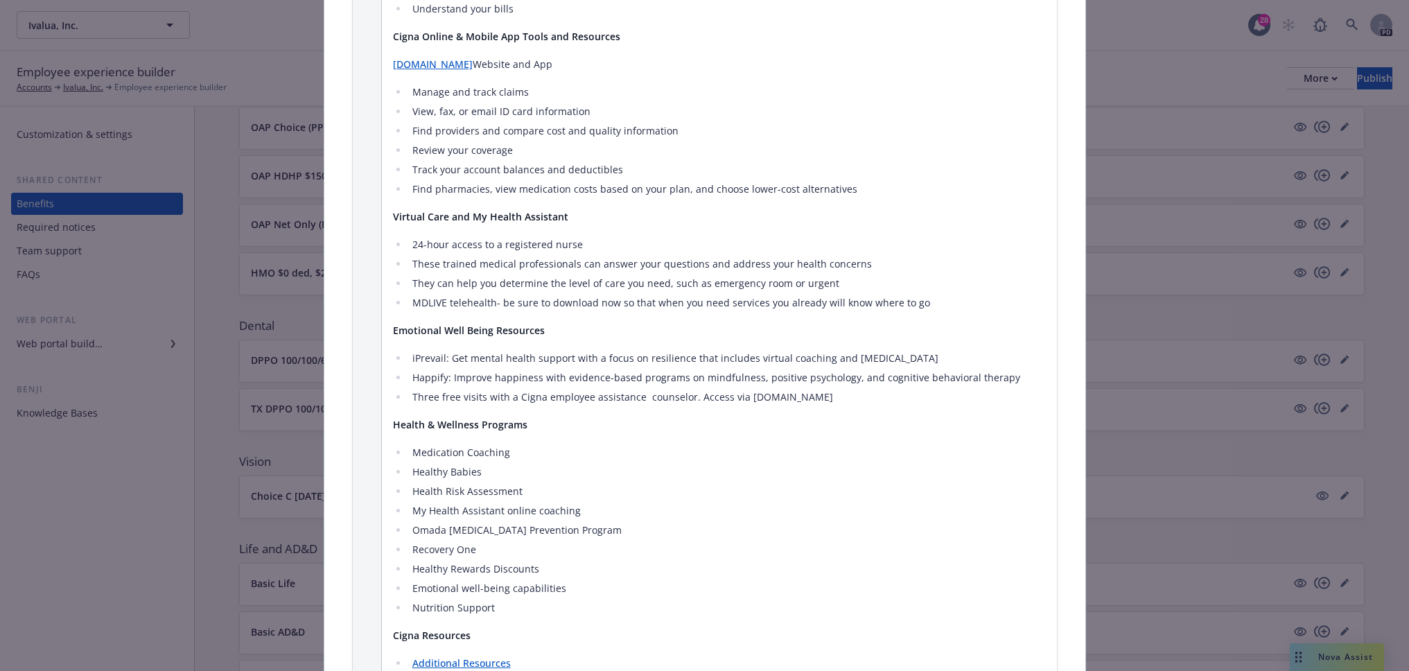
click at [1138, 337] on div "Medical - OAP Choice (PPO) $500 ded, 90/70% - Medical PPO Cancel Save Fields th…" at bounding box center [704, 335] width 1409 height 671
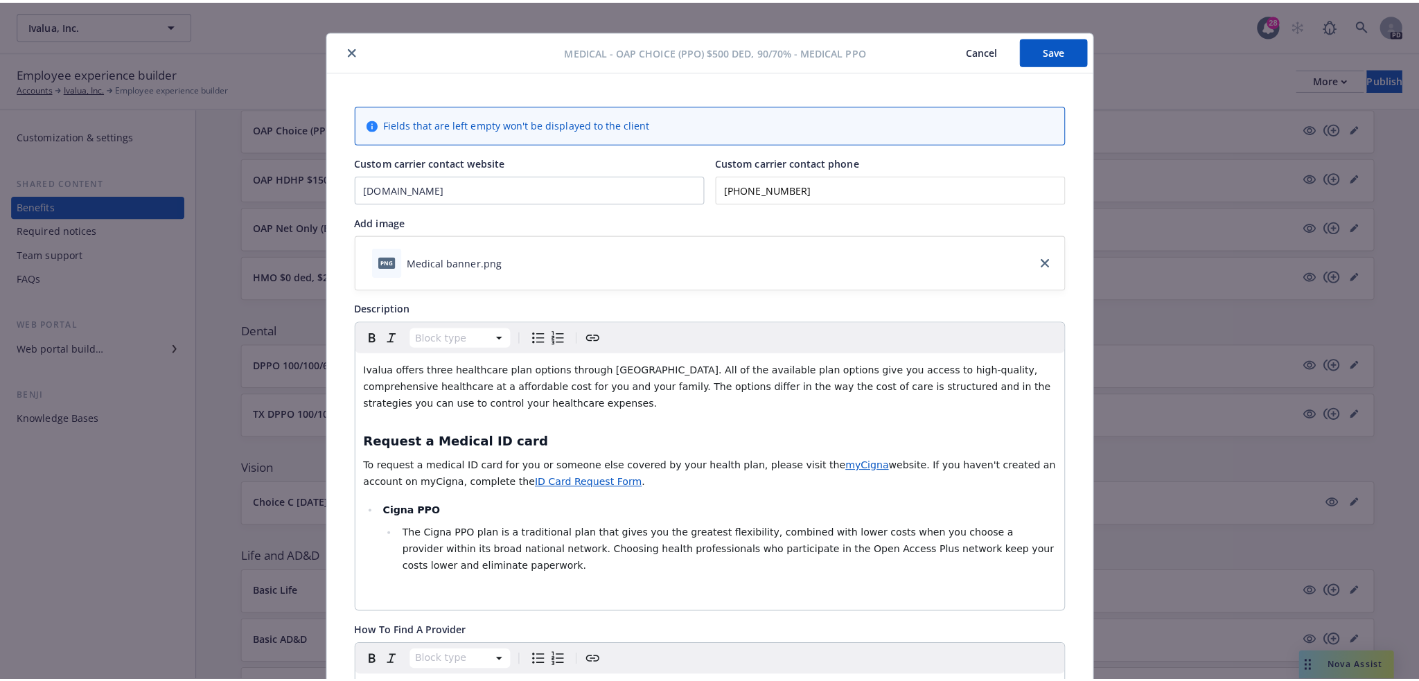
scroll to position [0, 0]
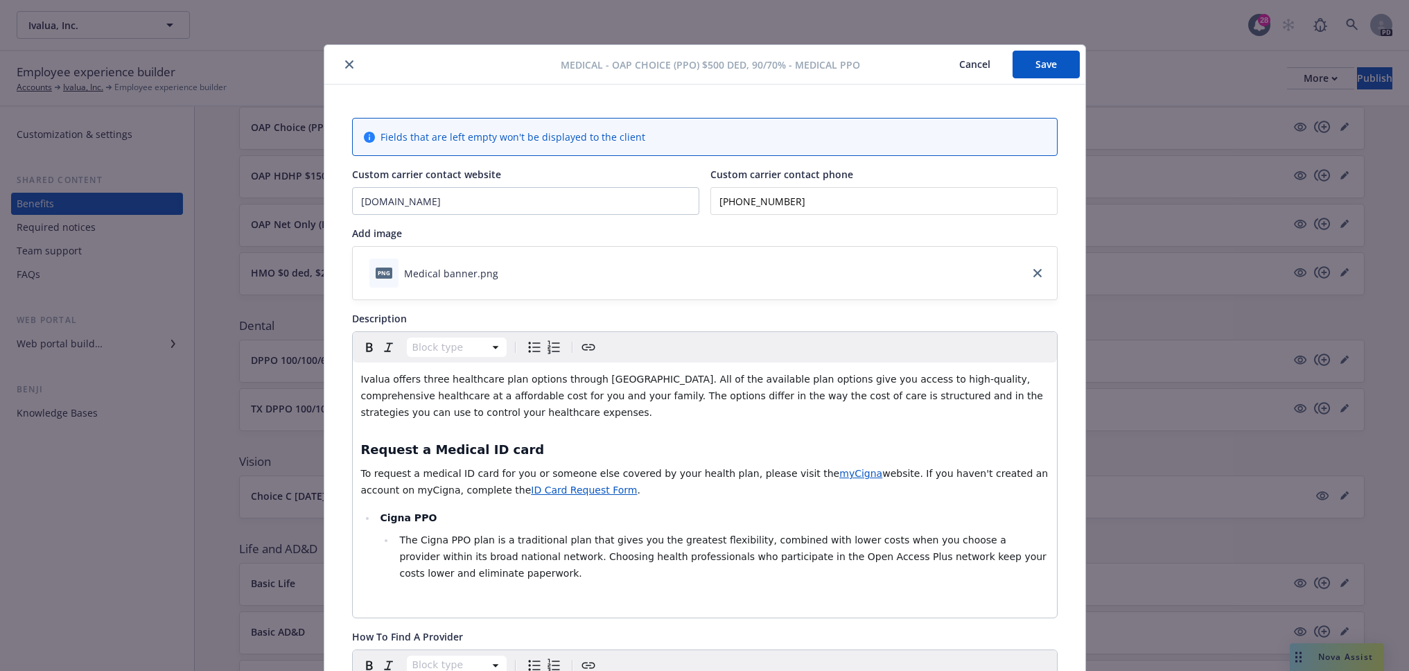
click at [343, 70] on button "close" at bounding box center [349, 64] width 17 height 17
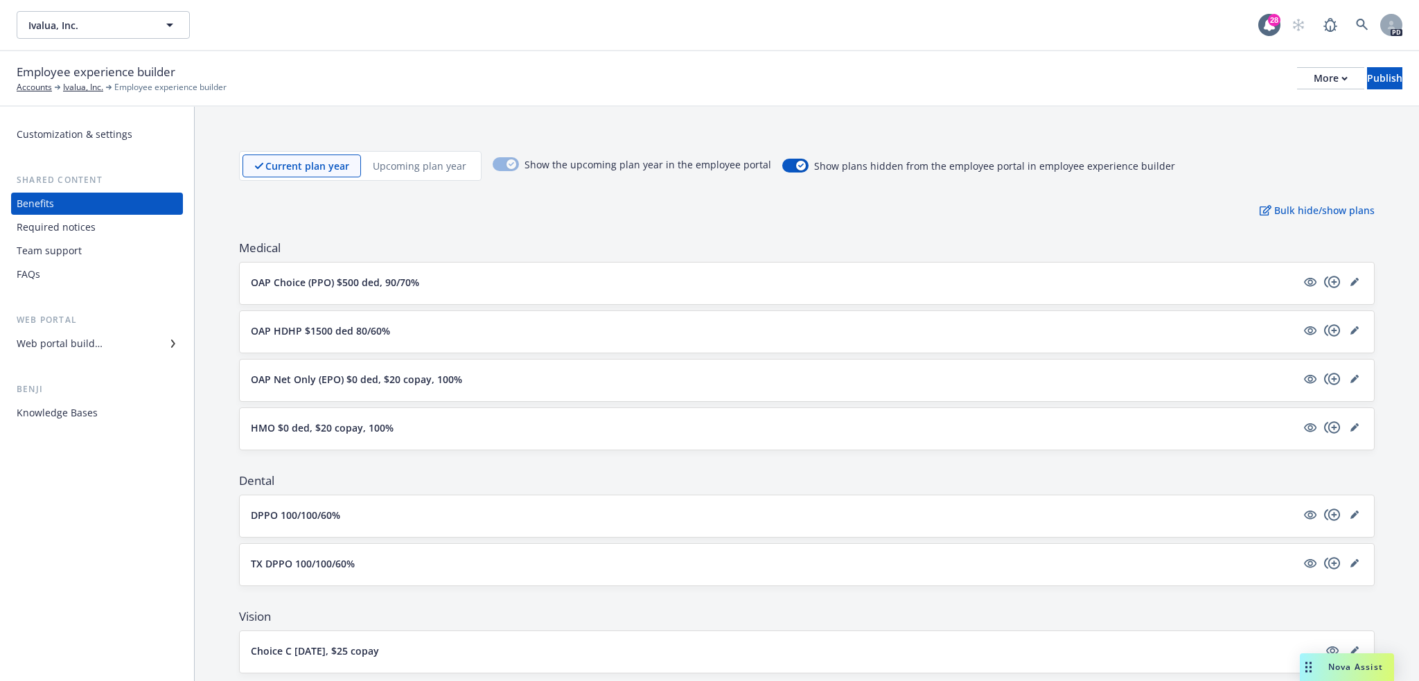
click at [432, 163] on p "Upcoming plan year" at bounding box center [420, 166] width 94 height 15
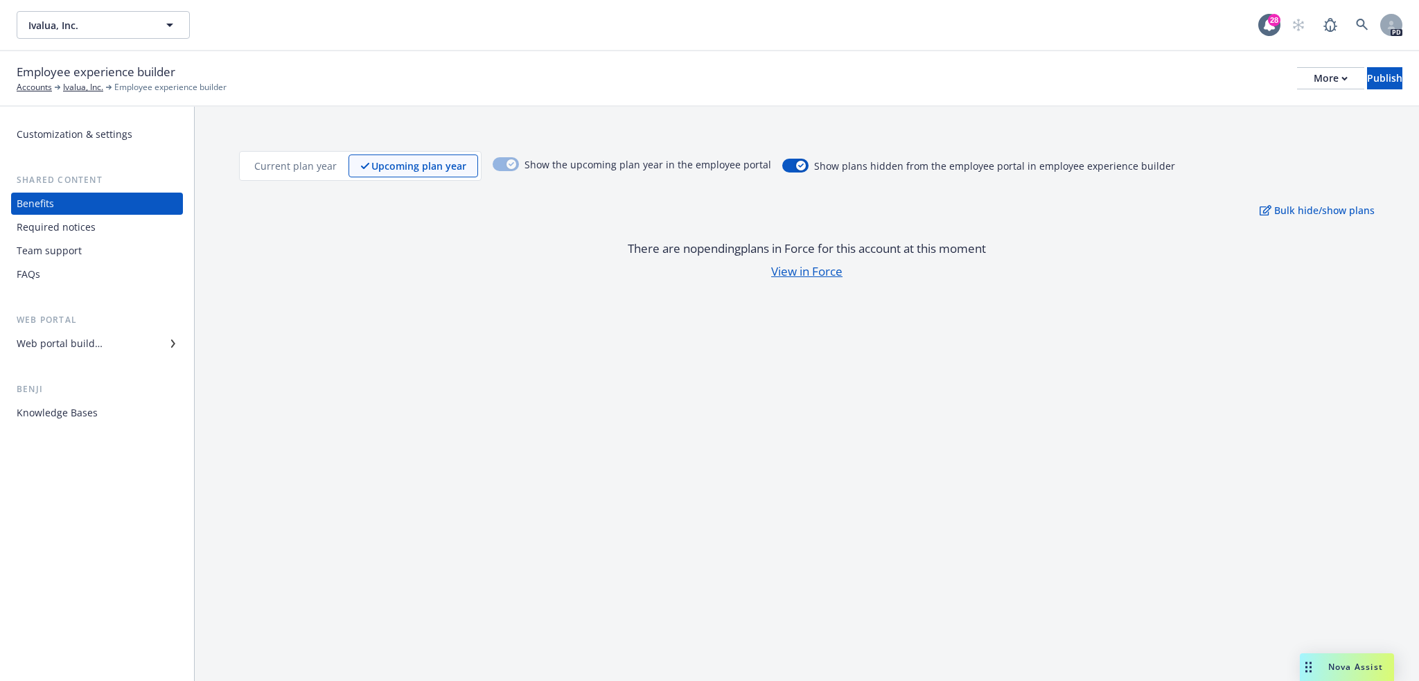
click at [322, 170] on p "Current plan year" at bounding box center [295, 166] width 82 height 15
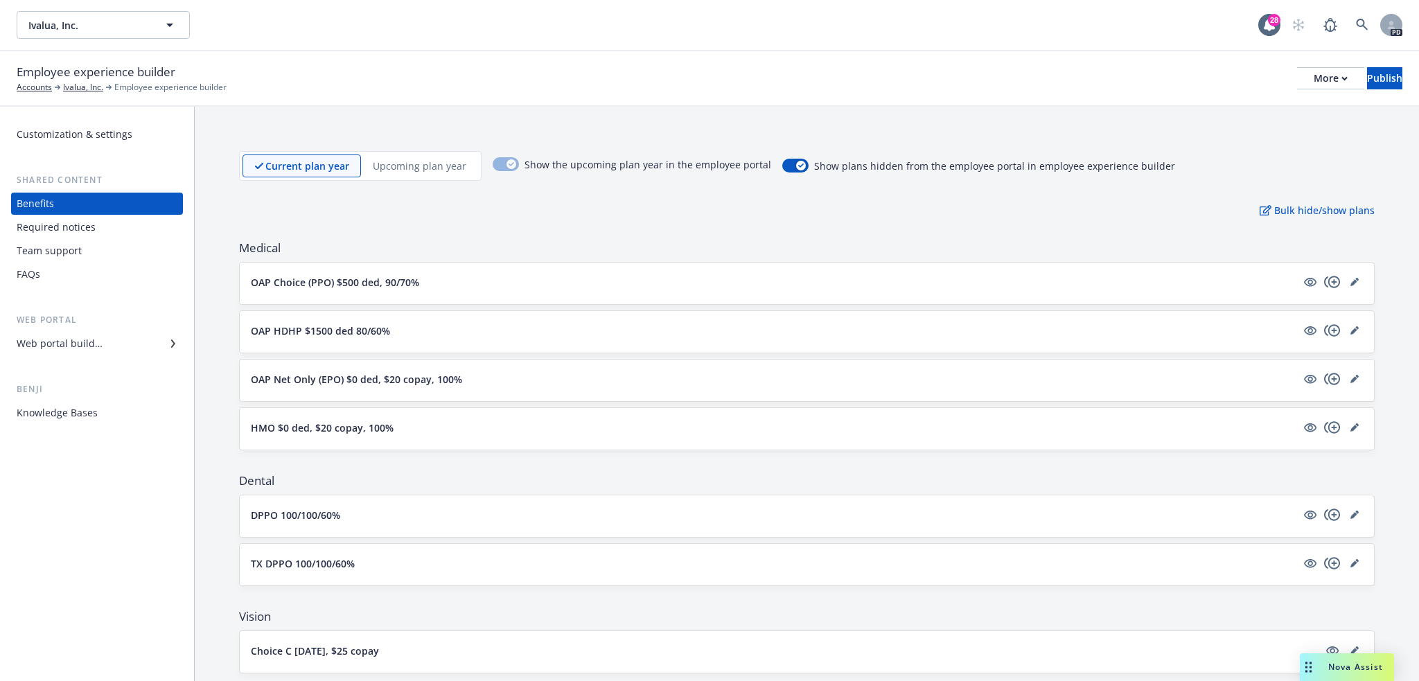
click at [71, 229] on div "Required notices" at bounding box center [56, 227] width 79 height 22
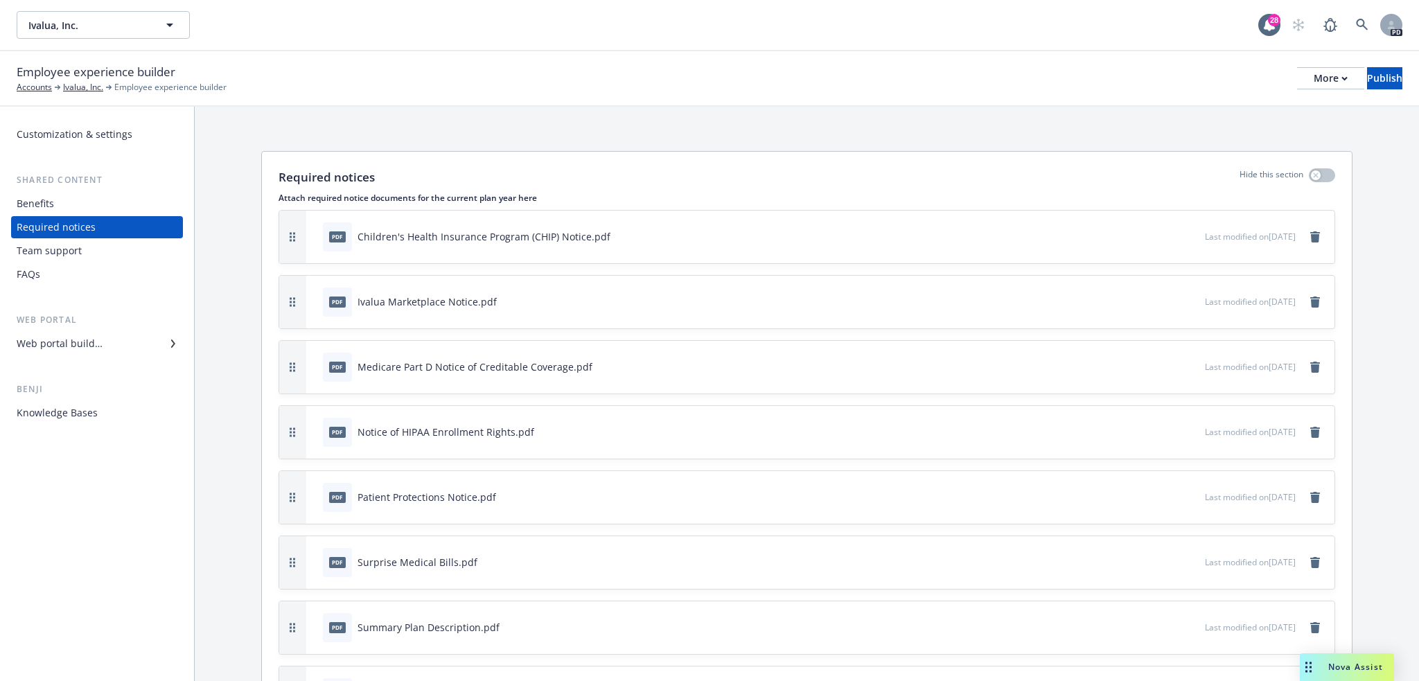
scroll to position [211, 0]
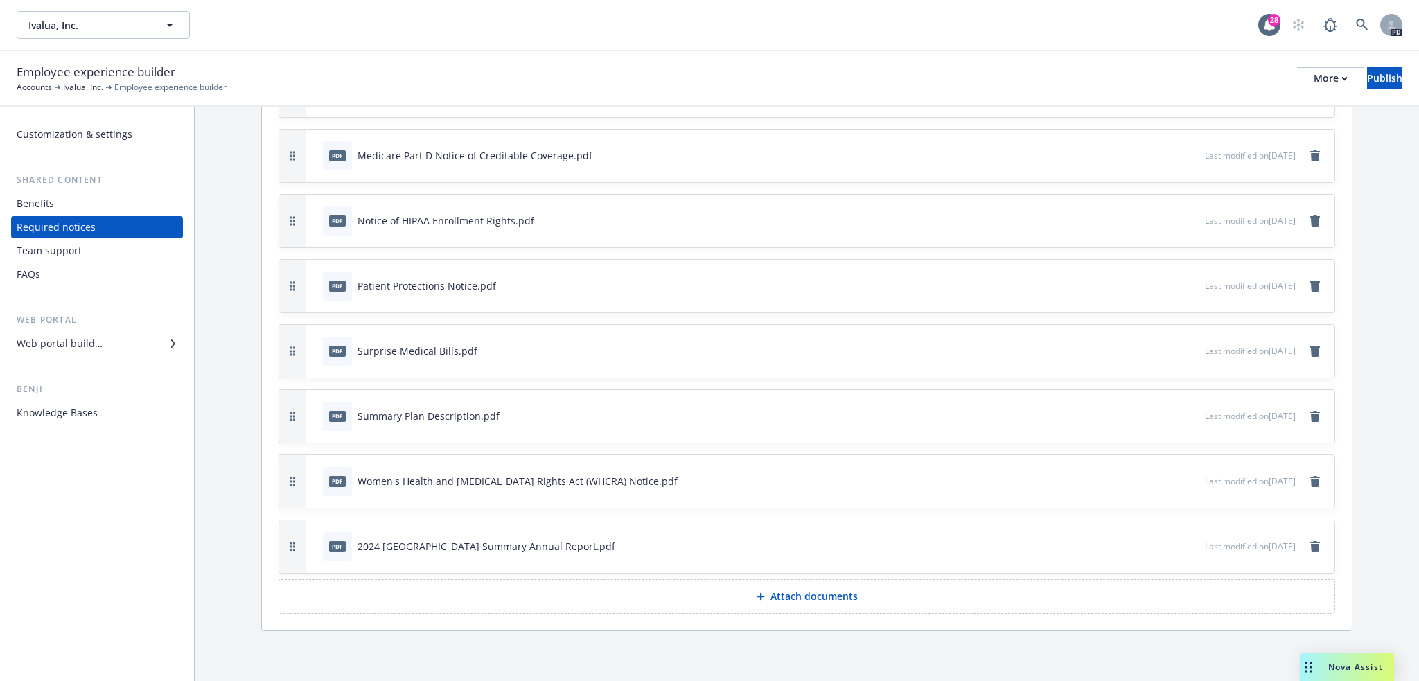
click at [82, 247] on div "Team support" at bounding box center [97, 251] width 161 height 22
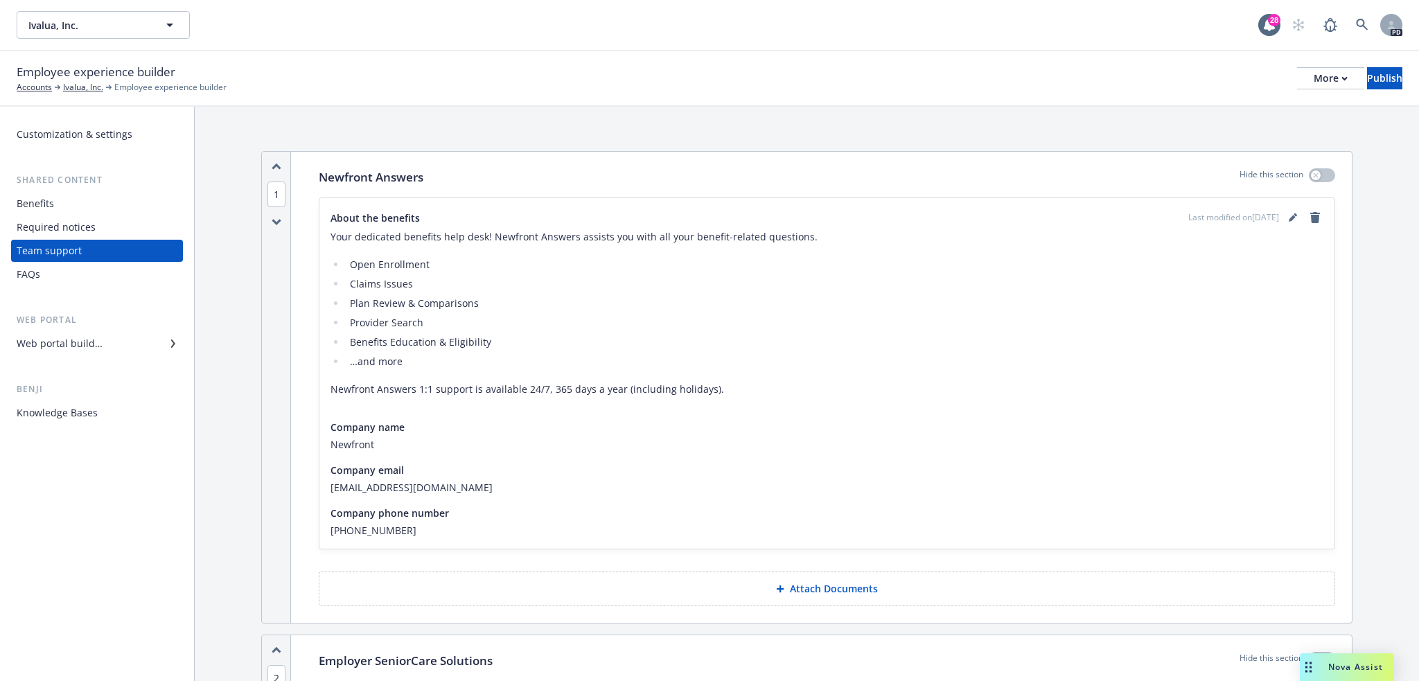
click at [332, 236] on p "Your dedicated benefits help desk! Newfront Answers assists you with all your b…" at bounding box center [827, 237] width 993 height 17
click at [1289, 220] on icon "editPencil" at bounding box center [1292, 219] width 7 height 7
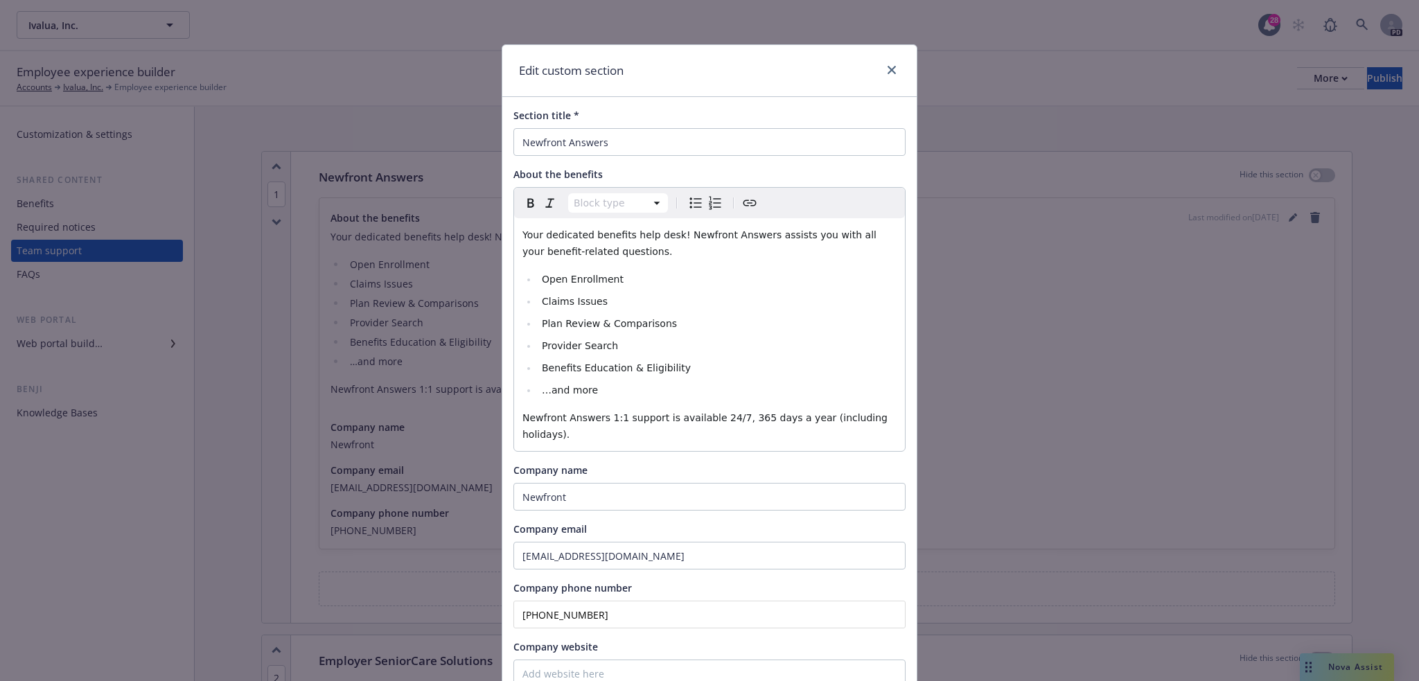
click at [523, 232] on span "Your dedicated benefits help desk! Newfront Answers assists you with all your b…" at bounding box center [701, 243] width 357 height 28
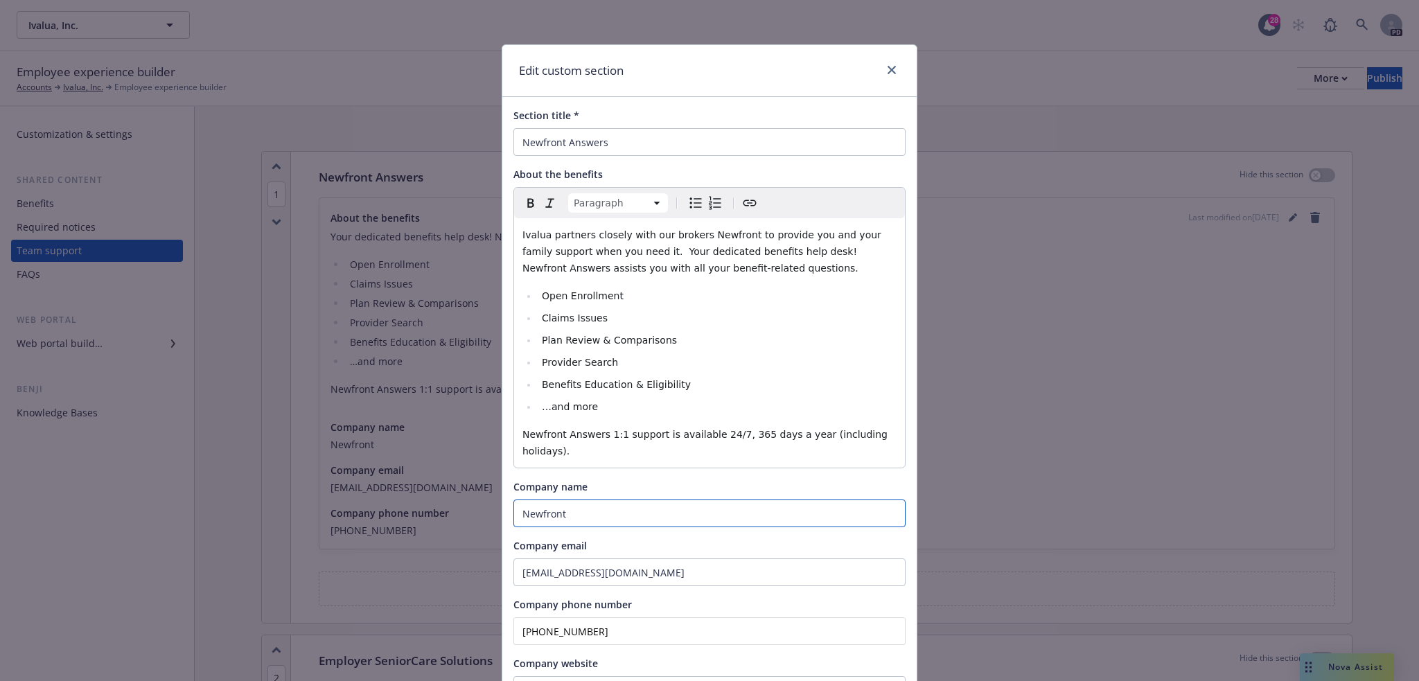
click at [602, 500] on input "Newfront" at bounding box center [710, 514] width 392 height 28
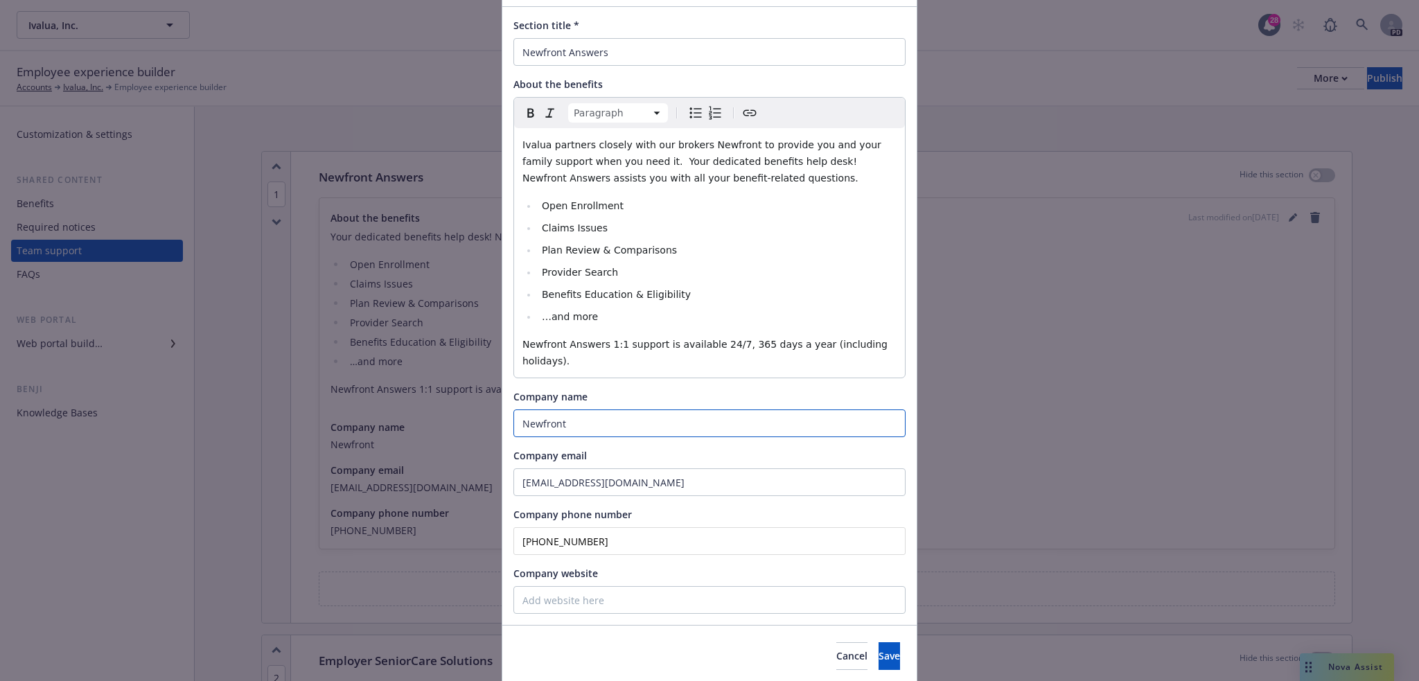
scroll to position [124, 0]
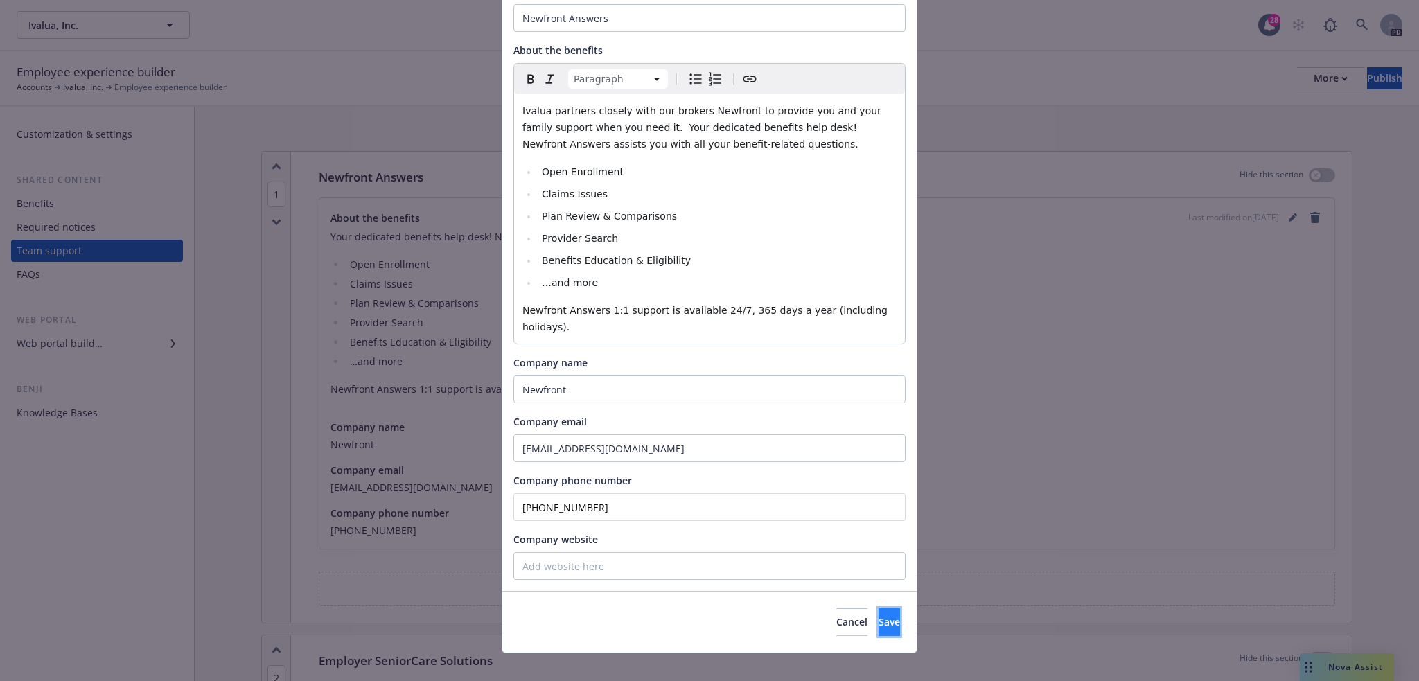
click at [879, 615] on span "Save" at bounding box center [889, 621] width 21 height 13
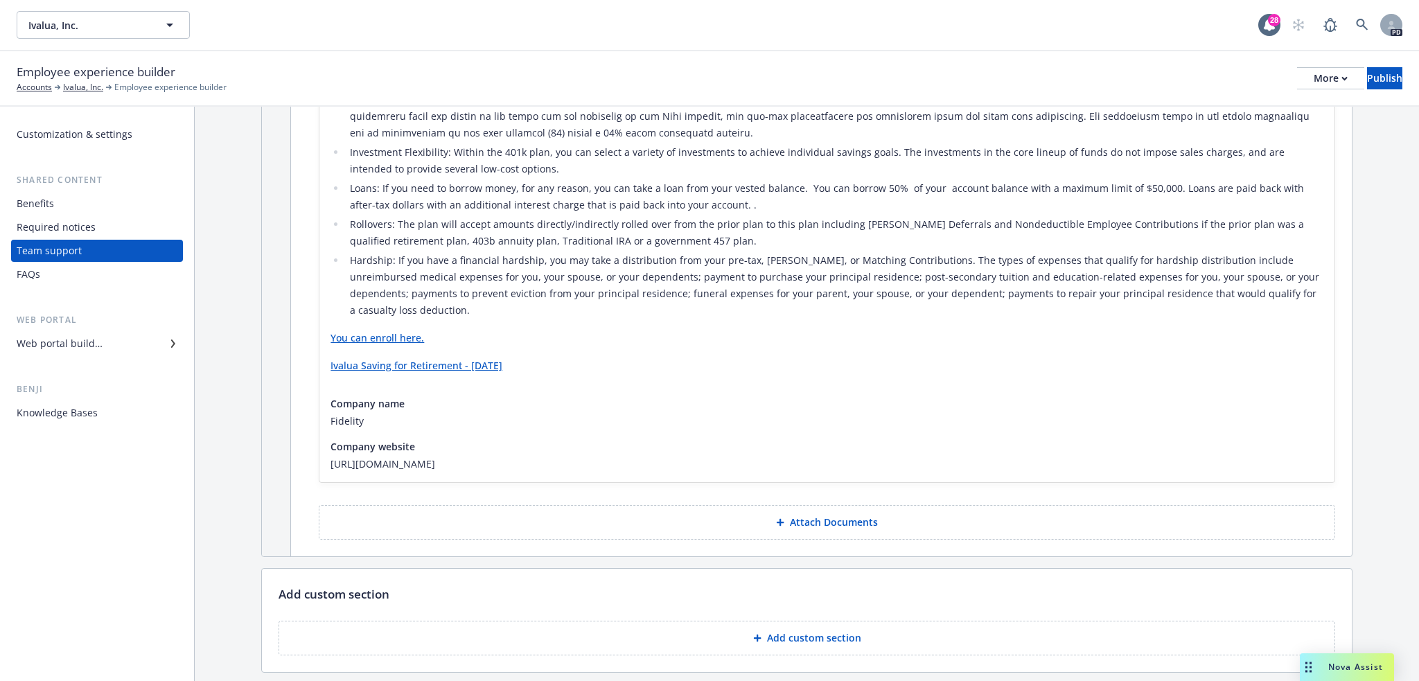
scroll to position [1270, 0]
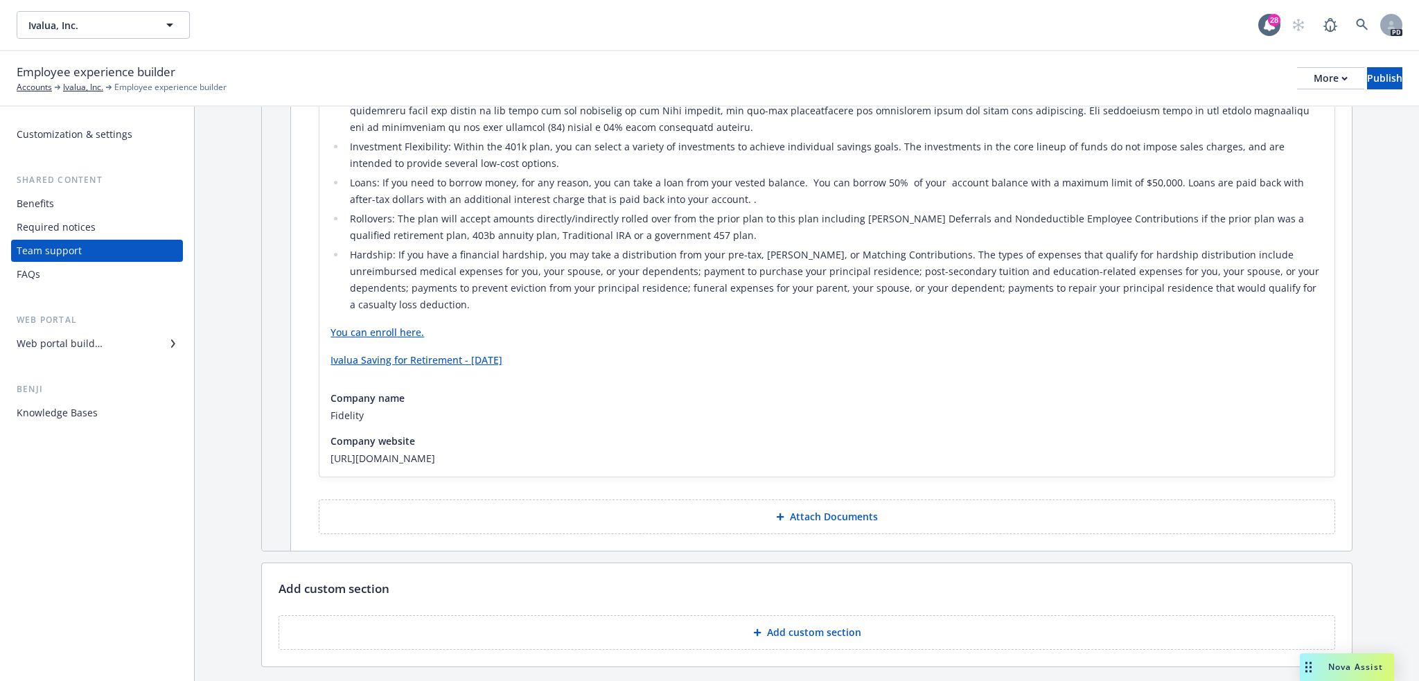
click at [99, 203] on div "Benefits" at bounding box center [97, 204] width 161 height 22
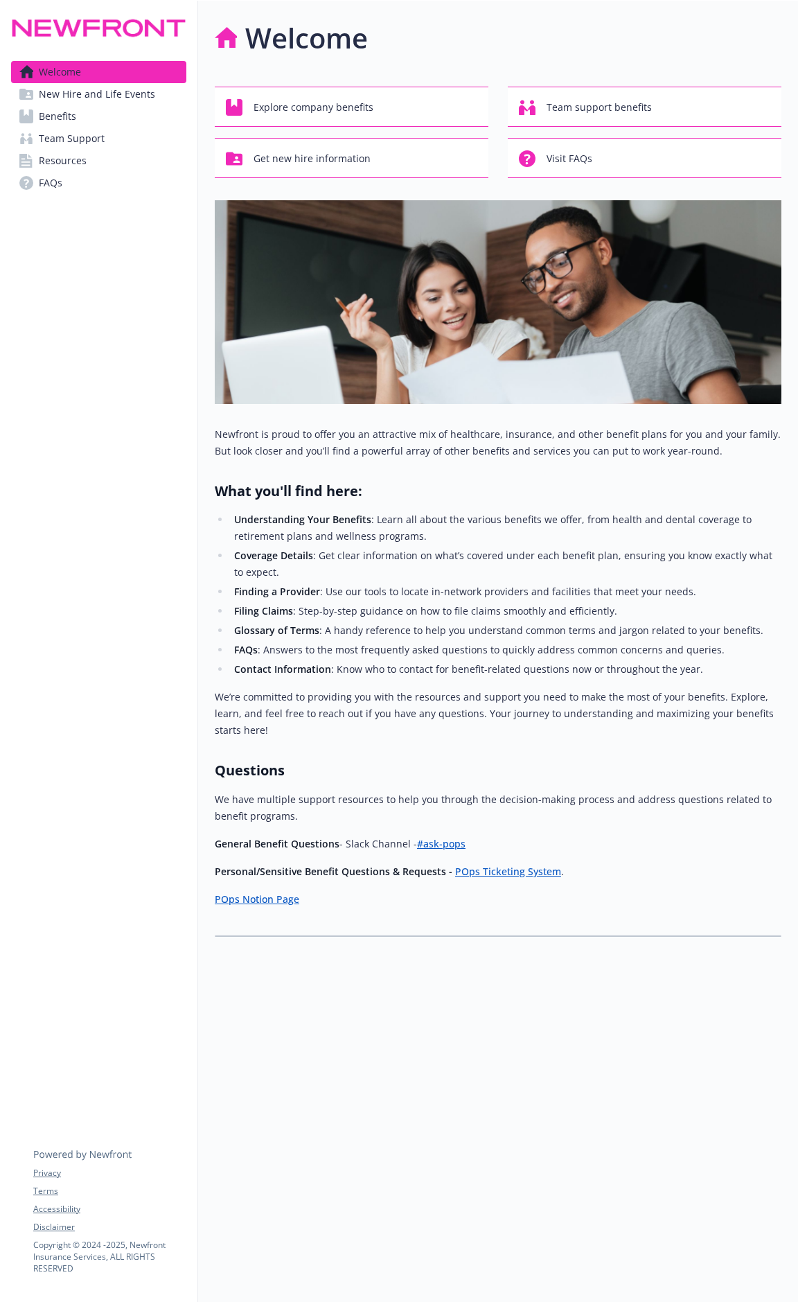
drag, startPoint x: 72, startPoint y: 117, endPoint x: 101, endPoint y: 127, distance: 30.7
click at [72, 117] on span "Benefits" at bounding box center [57, 116] width 37 height 22
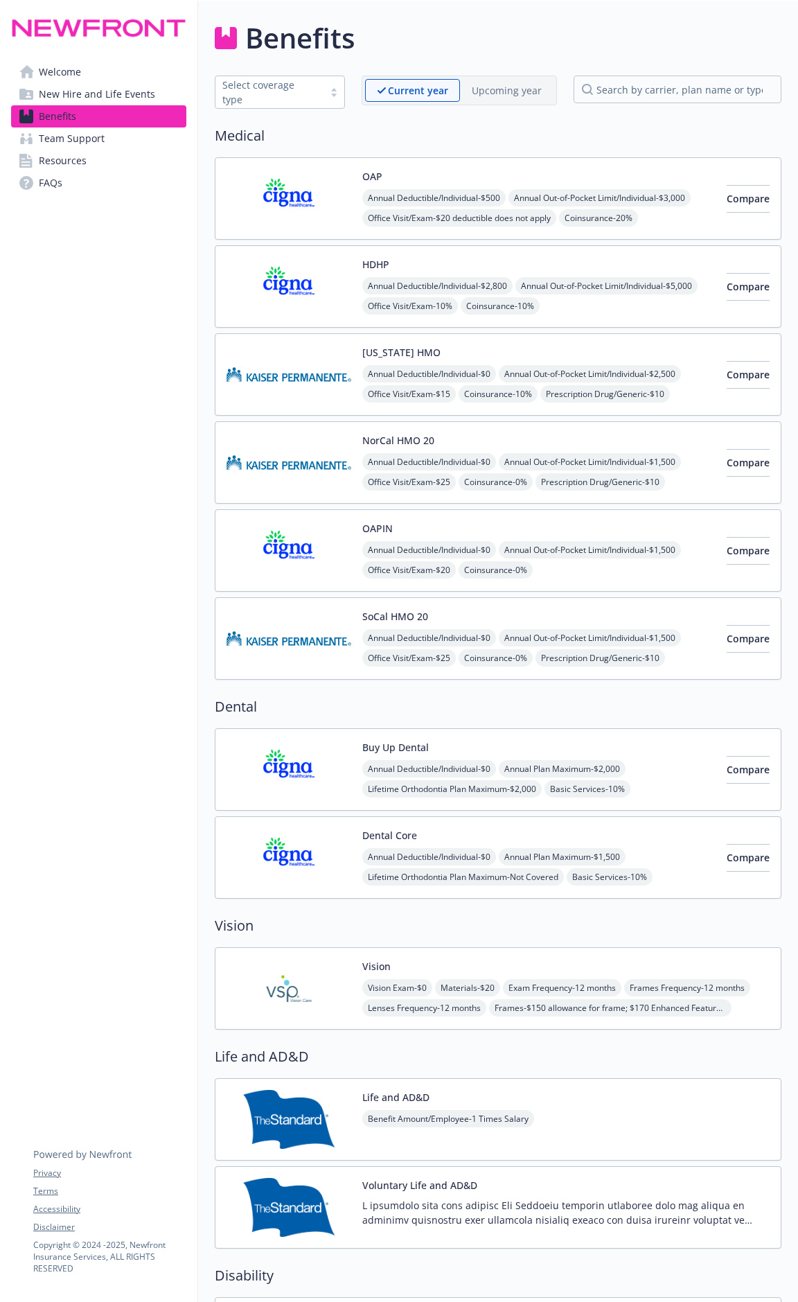
click at [348, 184] on img at bounding box center [289, 198] width 125 height 59
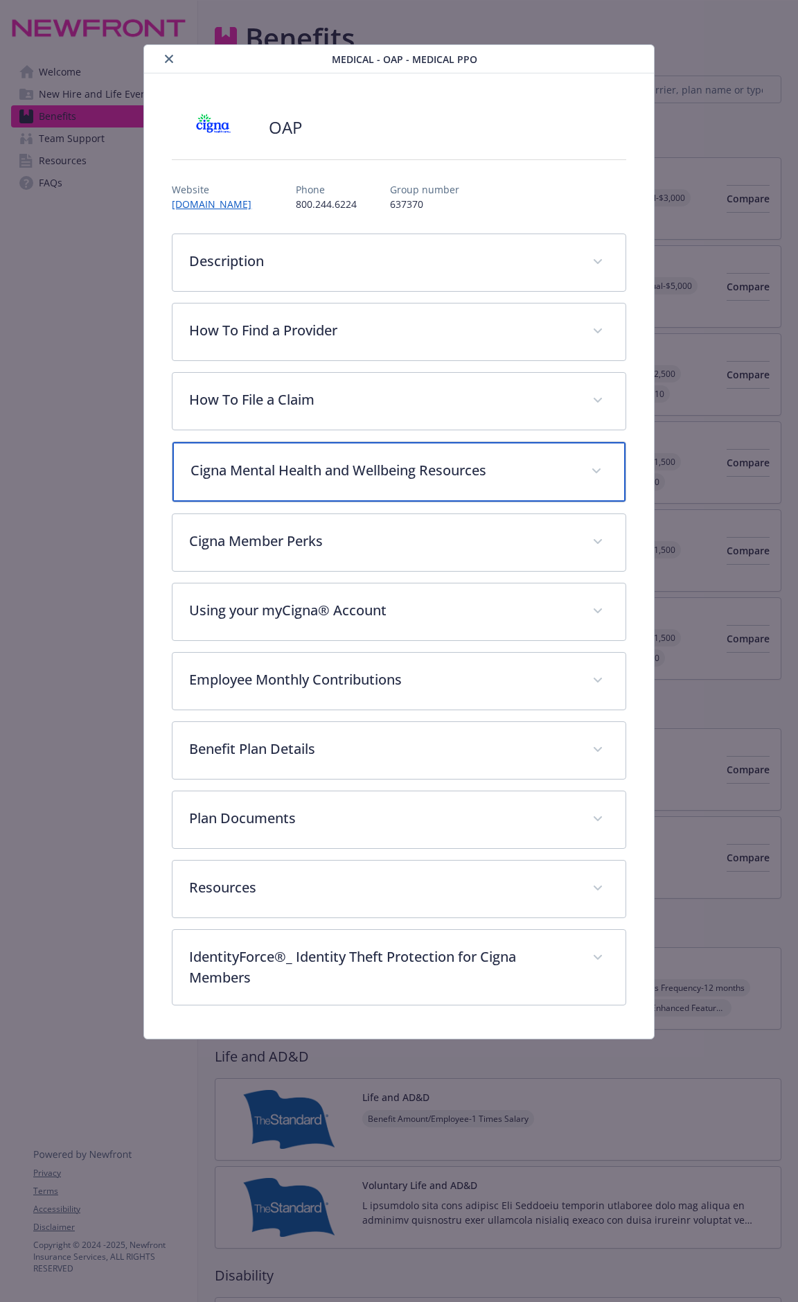
click at [329, 478] on p "Cigna Mental Health and Wellbeing Resources" at bounding box center [382, 470] width 383 height 21
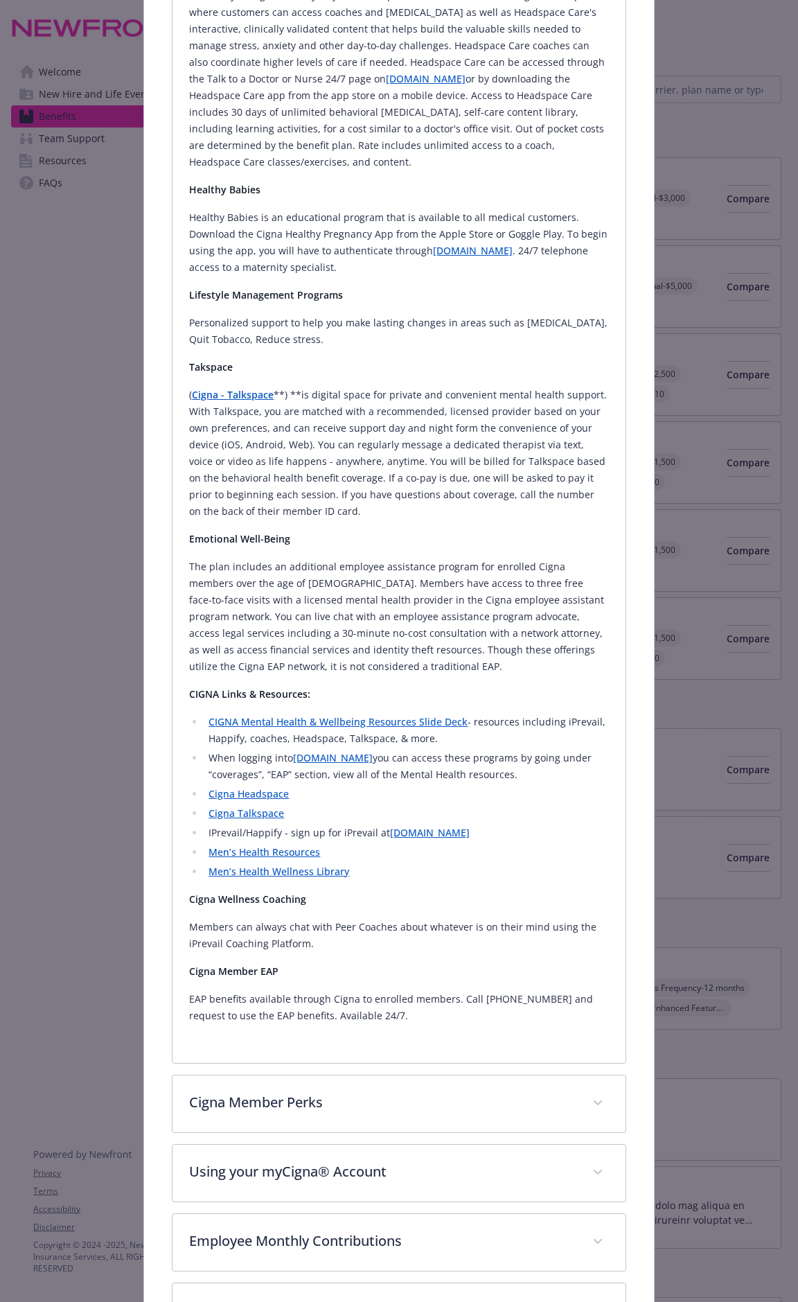
scroll to position [508, 0]
